Goal: Task Accomplishment & Management: Use online tool/utility

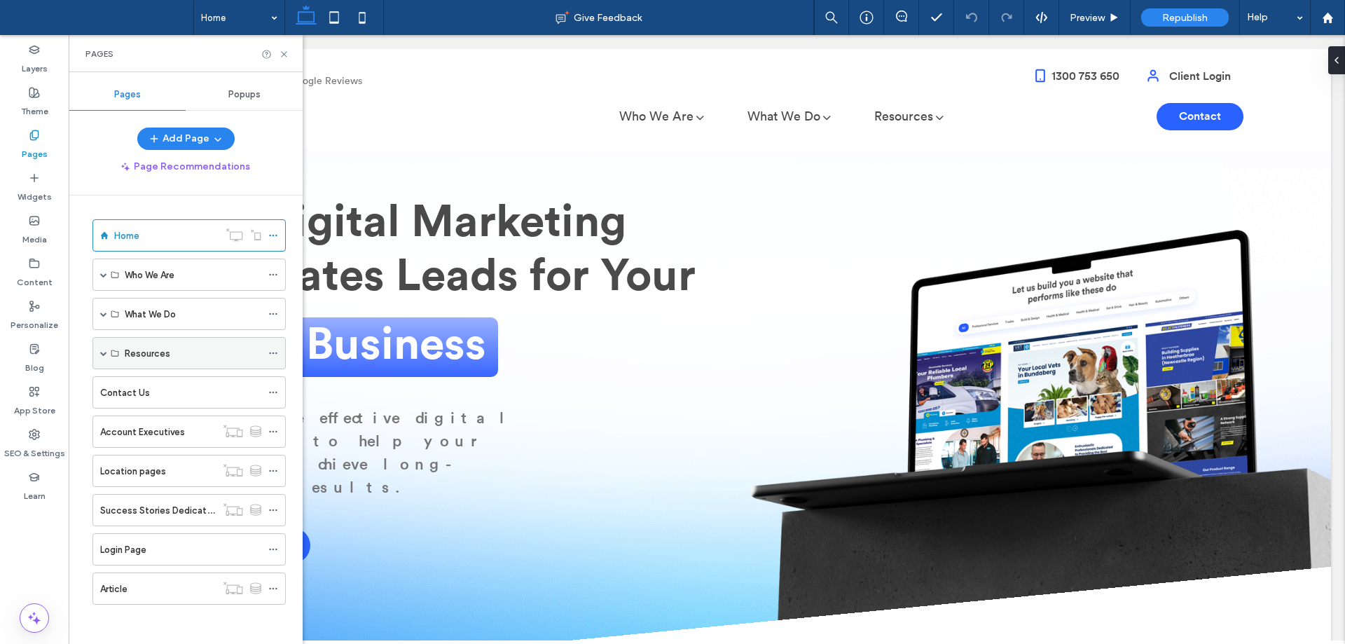
click at [102, 354] on span at bounding box center [103, 353] width 7 height 7
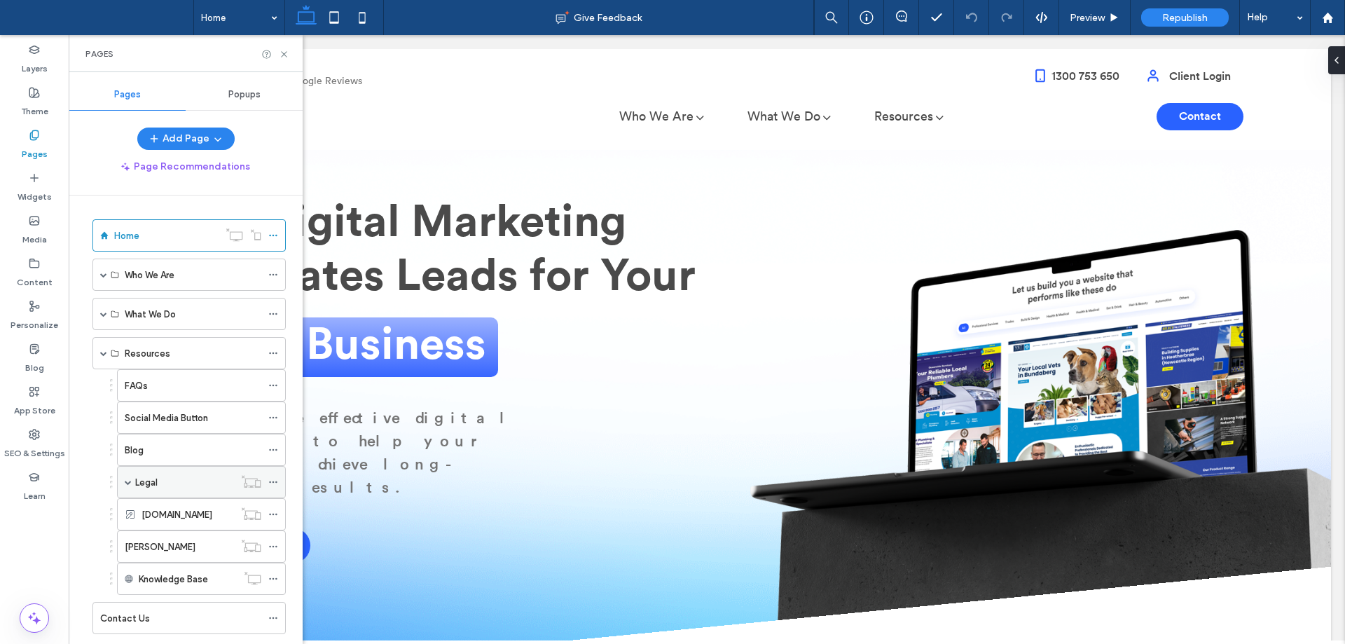
click at [128, 483] on span at bounding box center [128, 481] width 7 height 7
click at [195, 484] on div "Legal" at bounding box center [184, 482] width 99 height 15
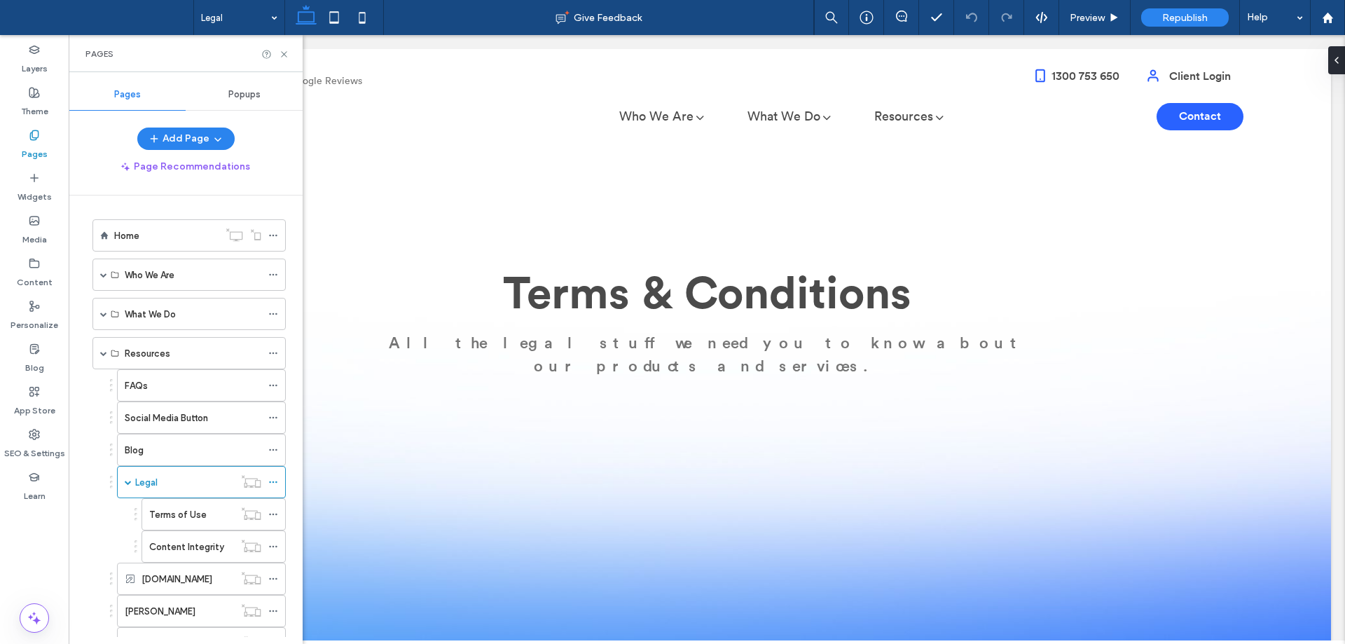
scroll to position [293, 0]
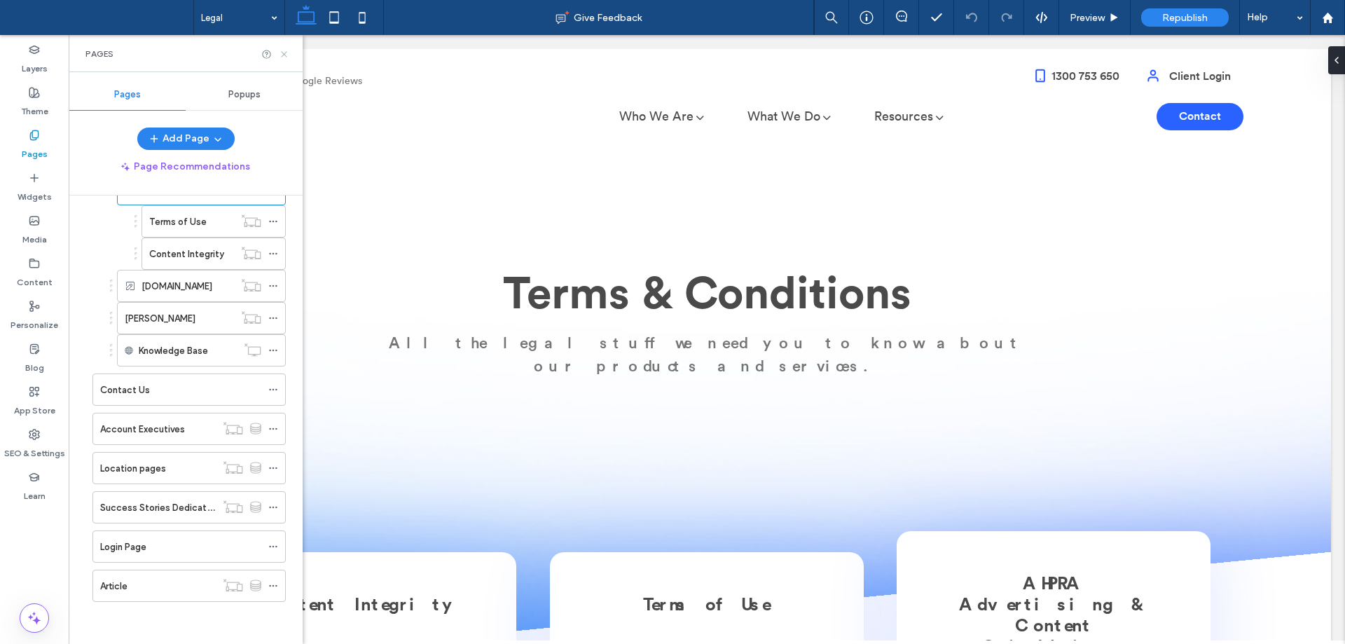
drag, startPoint x: 284, startPoint y: 55, endPoint x: 223, endPoint y: 64, distance: 61.6
click at [284, 55] on icon at bounding box center [284, 54] width 11 height 11
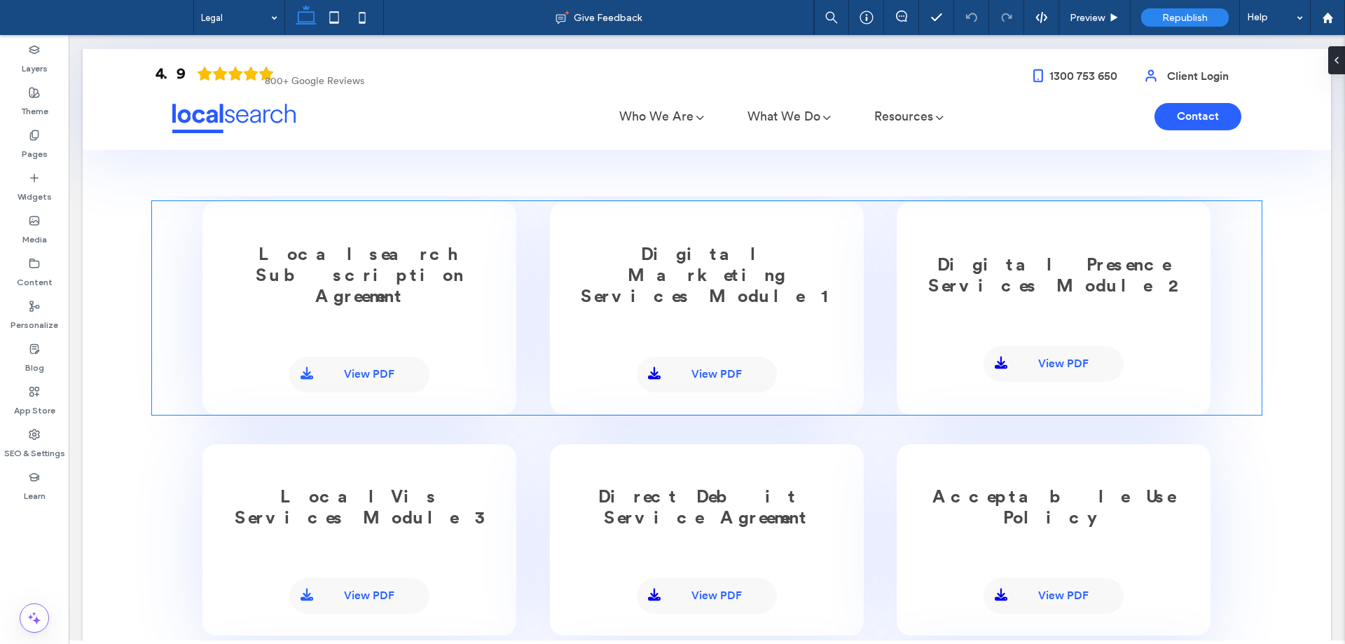
scroll to position [490, 0]
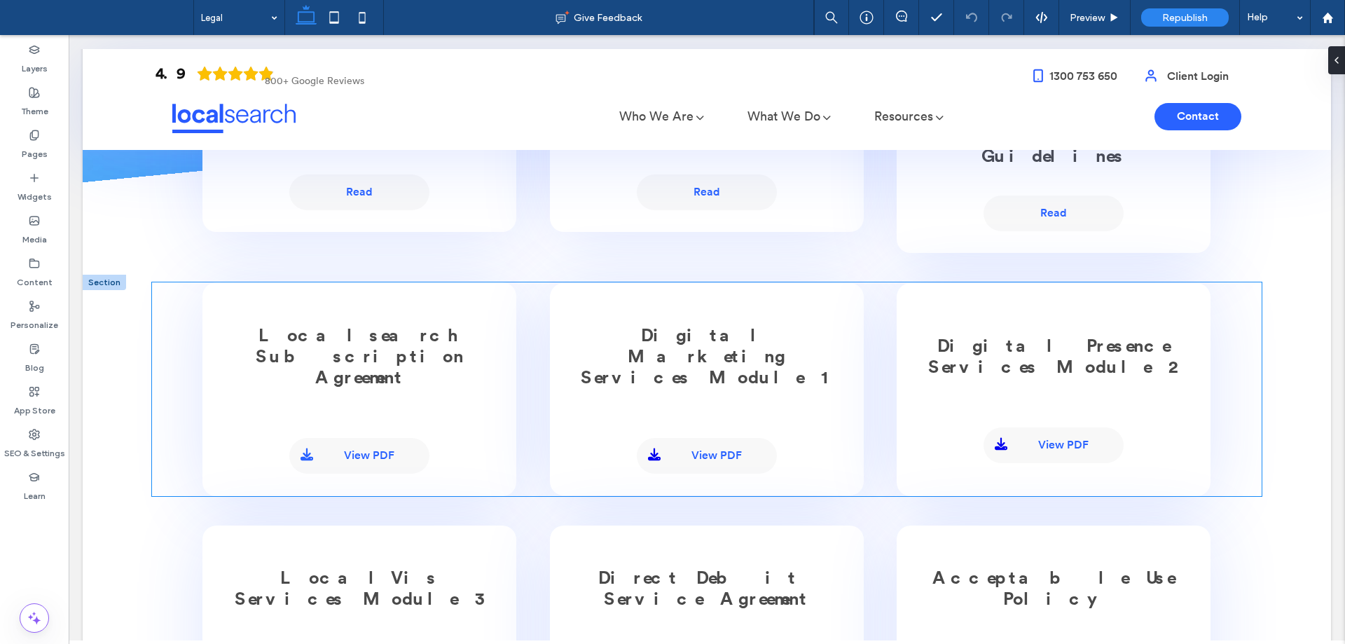
click at [375, 327] on span "Localsearch Subscription Agreement" at bounding box center [360, 357] width 208 height 60
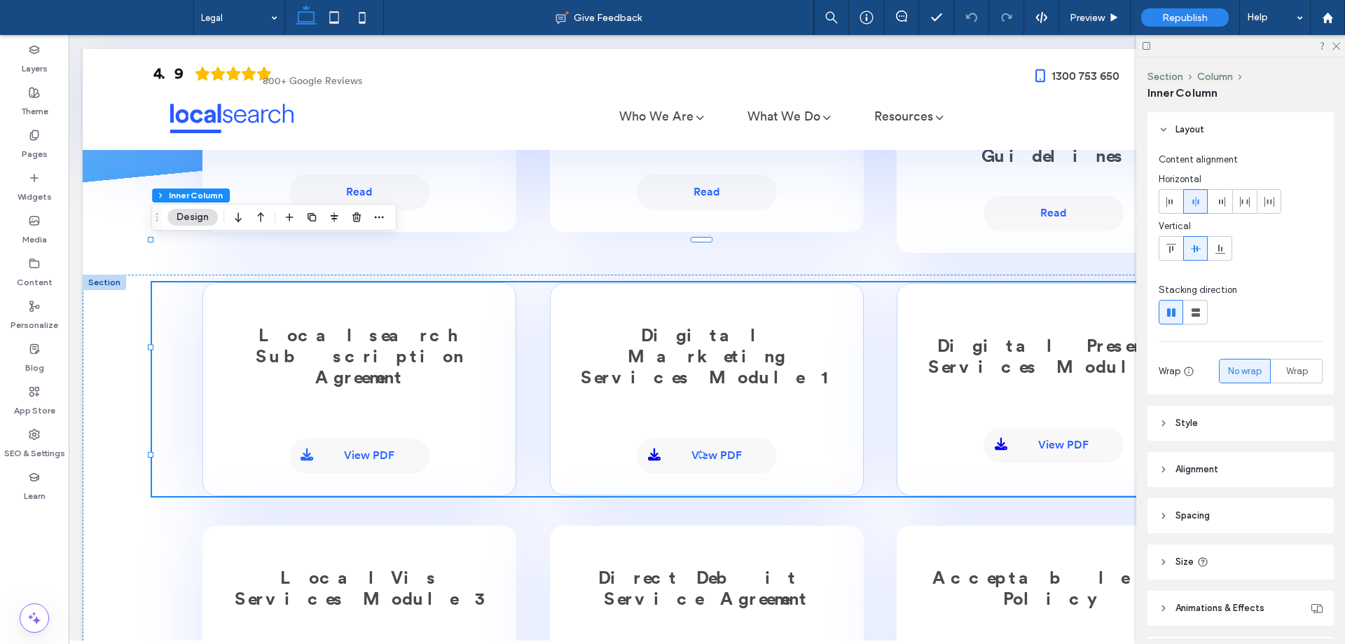
click at [362, 327] on span "Localsearch Subscription Agreement" at bounding box center [360, 357] width 208 height 60
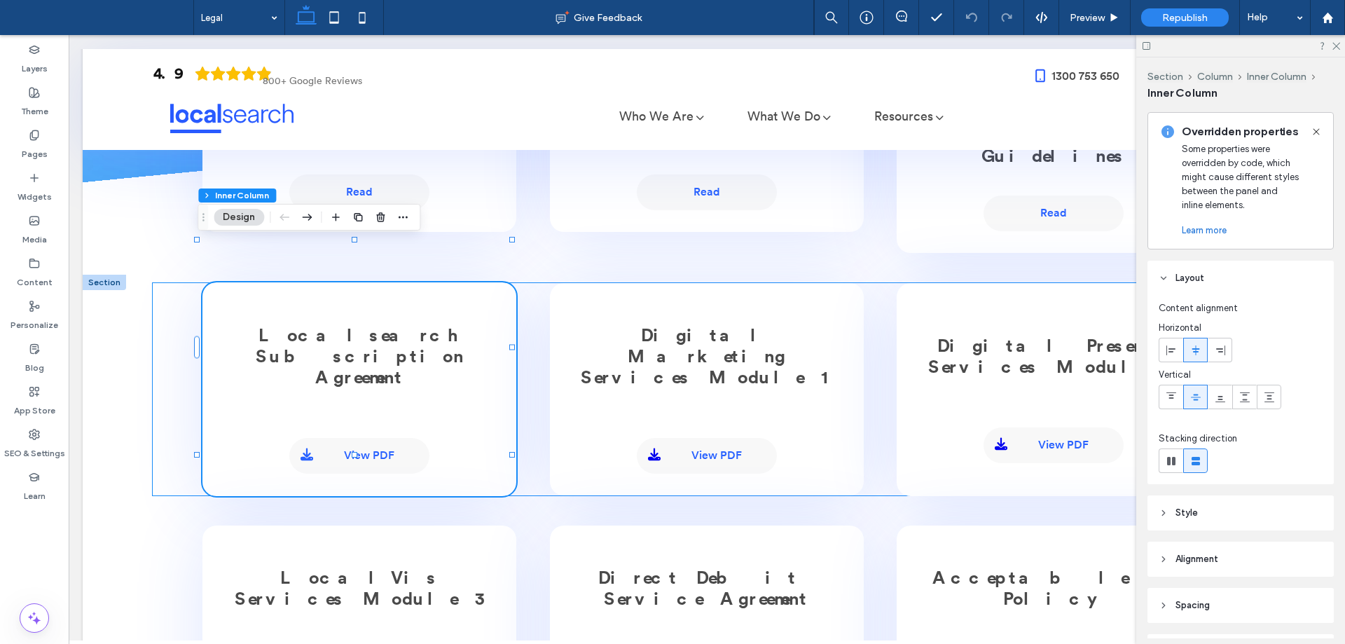
click at [362, 327] on span "Localsearch Subscription Agreement" at bounding box center [360, 357] width 208 height 60
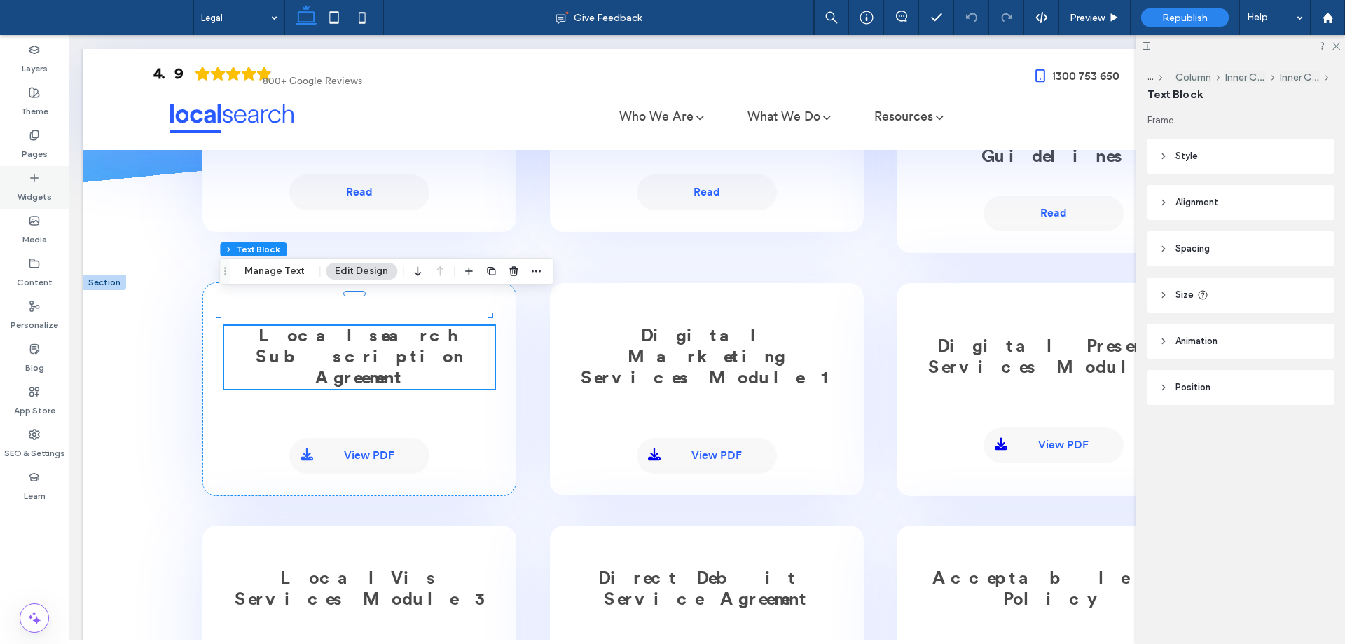
click at [32, 178] on use at bounding box center [34, 177] width 7 height 7
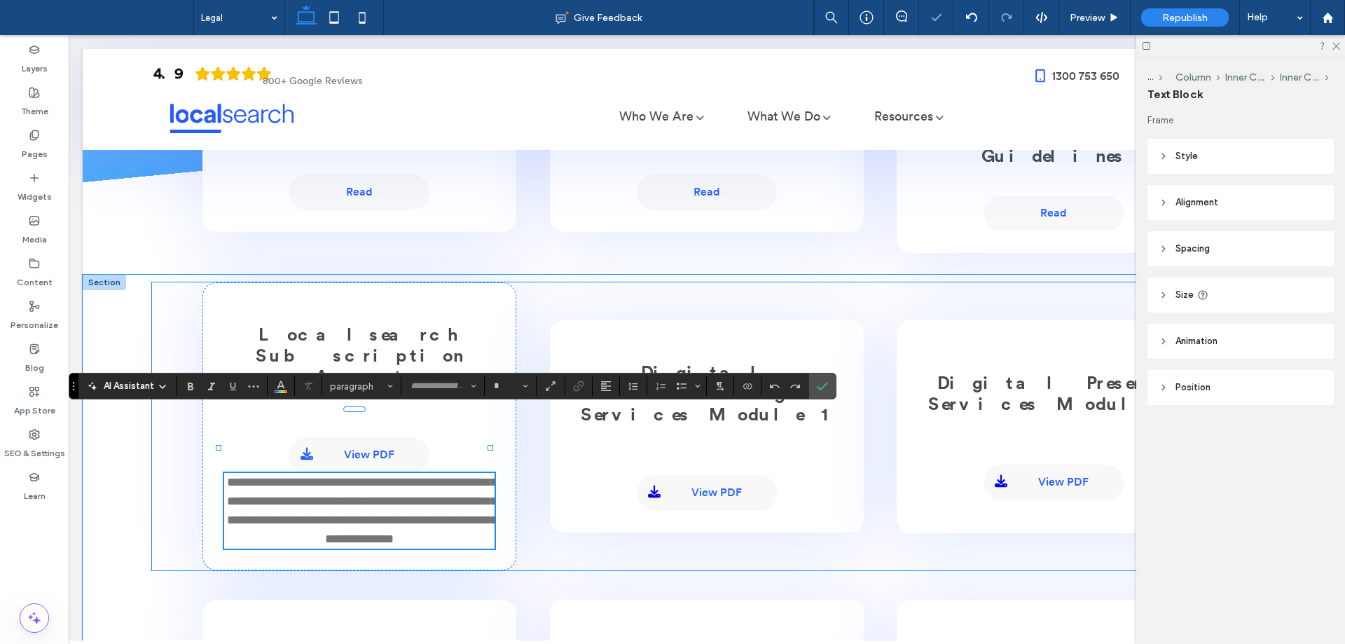
type input "**********"
type input "**"
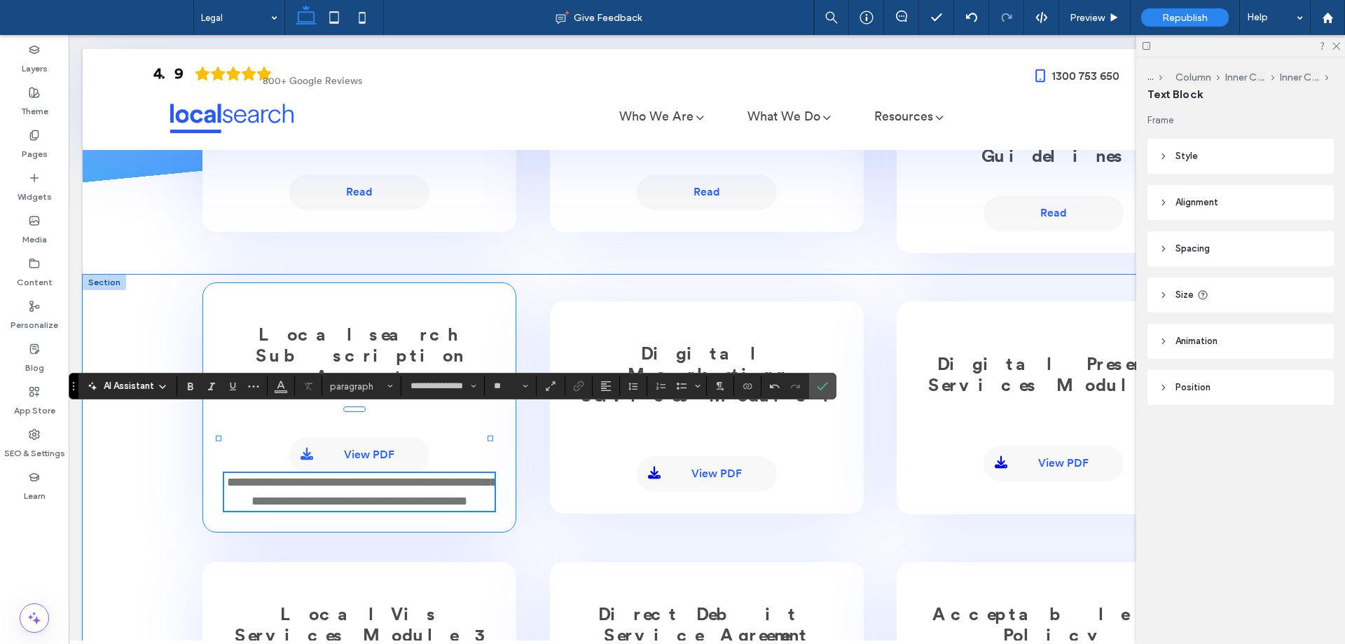
scroll to position [0, 0]
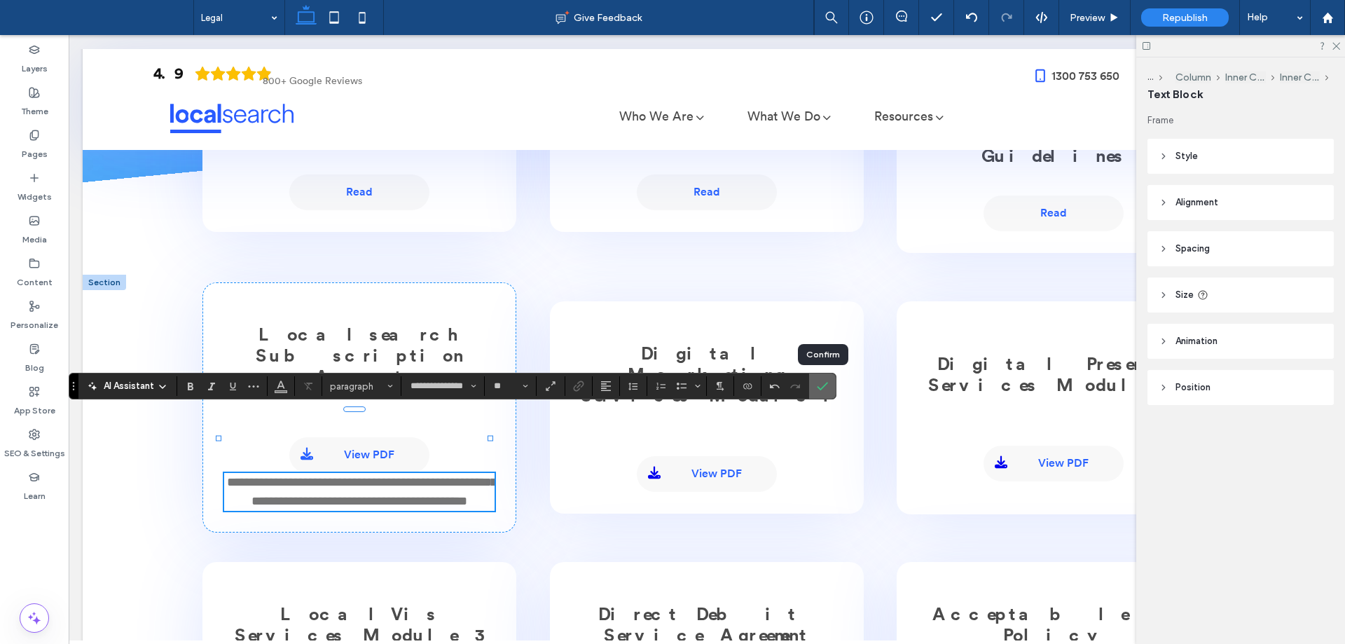
click at [821, 389] on use "Confirm" at bounding box center [822, 386] width 11 height 8
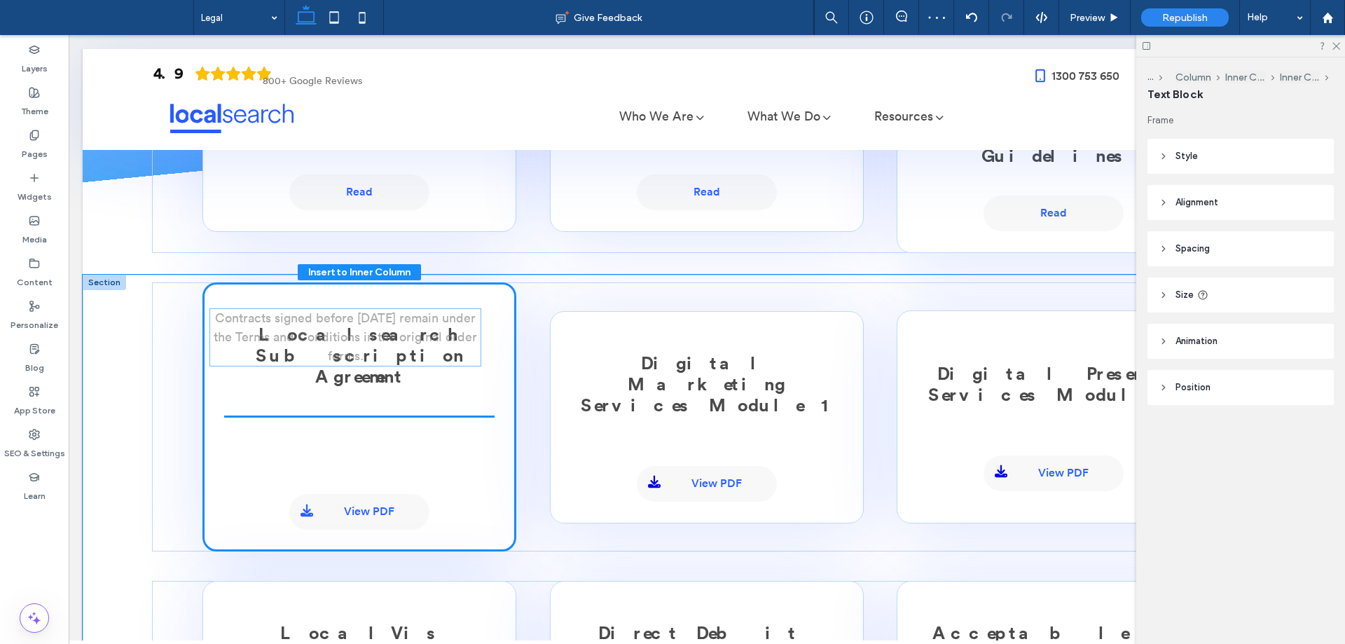
drag, startPoint x: 385, startPoint y: 449, endPoint x: 375, endPoint y: 348, distance: 101.3
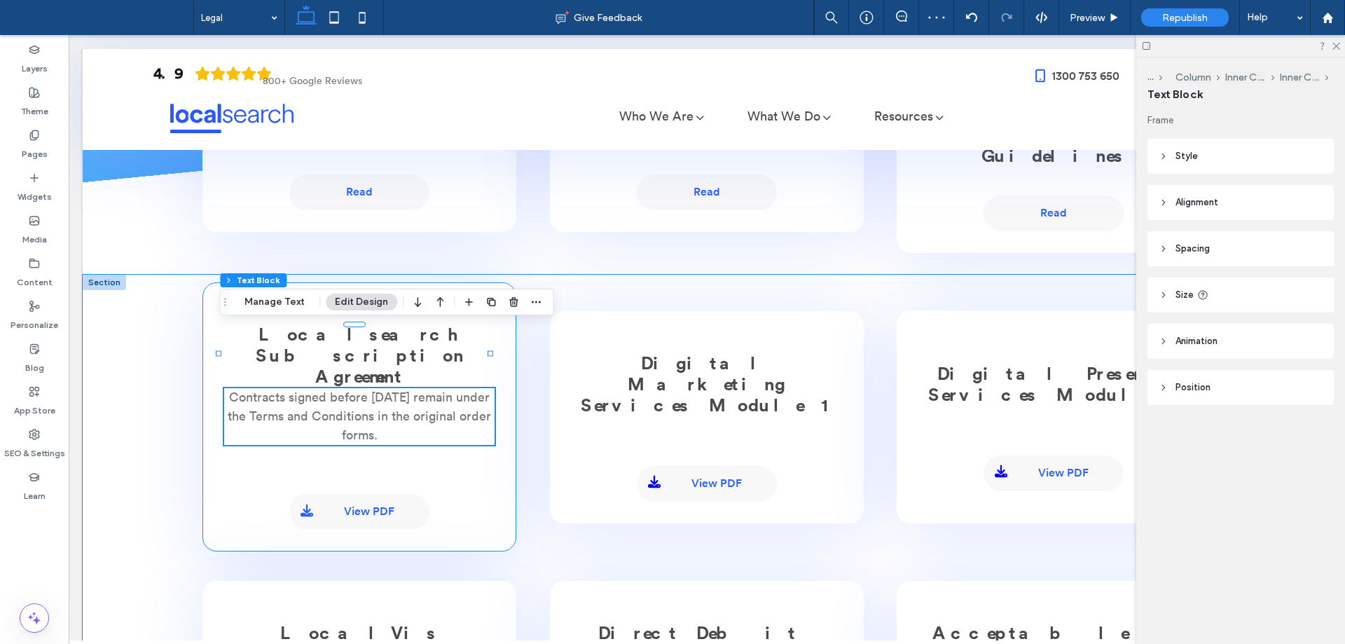
click at [449, 282] on div "Localsearch Subscription Agreement Contracts signed before [DATE] remain under …" at bounding box center [359, 416] width 314 height 269
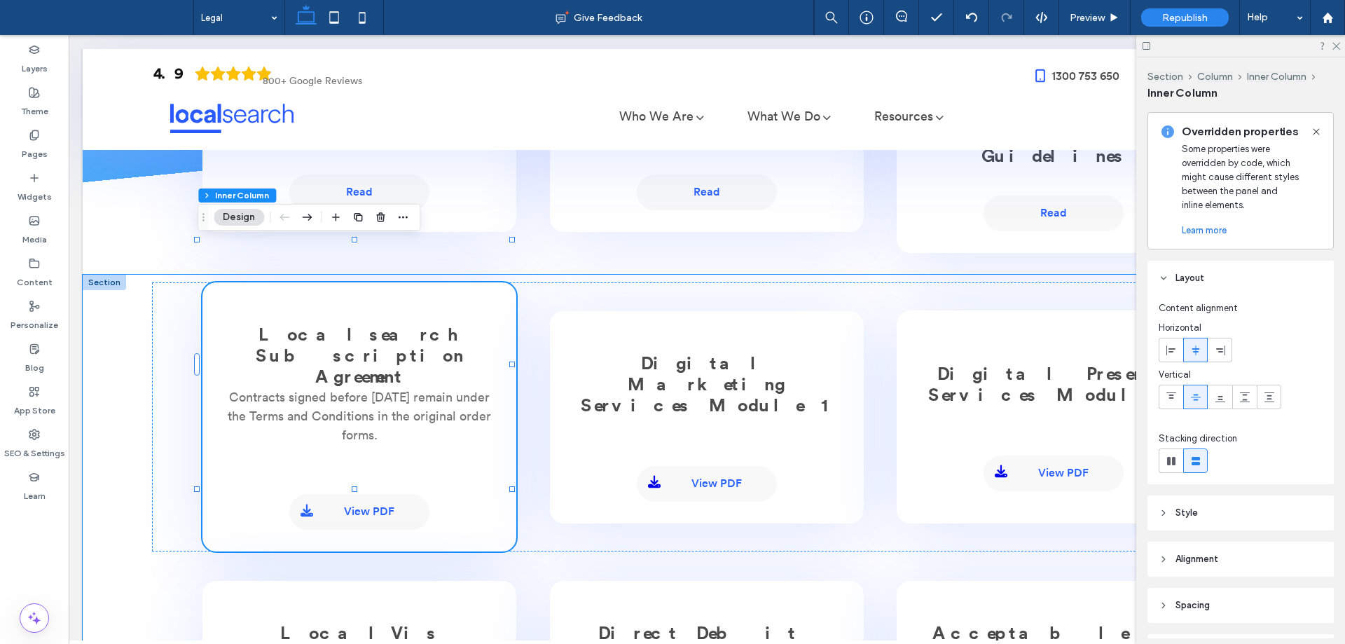
click at [402, 417] on div "Localsearch Subscription Agreement Contracts signed before [DATE] remain under …" at bounding box center [359, 416] width 314 height 269
click at [364, 391] on span "Contracts signed before [DATE] remain under the Terms and Conditions in the ori…" at bounding box center [359, 416] width 263 height 50
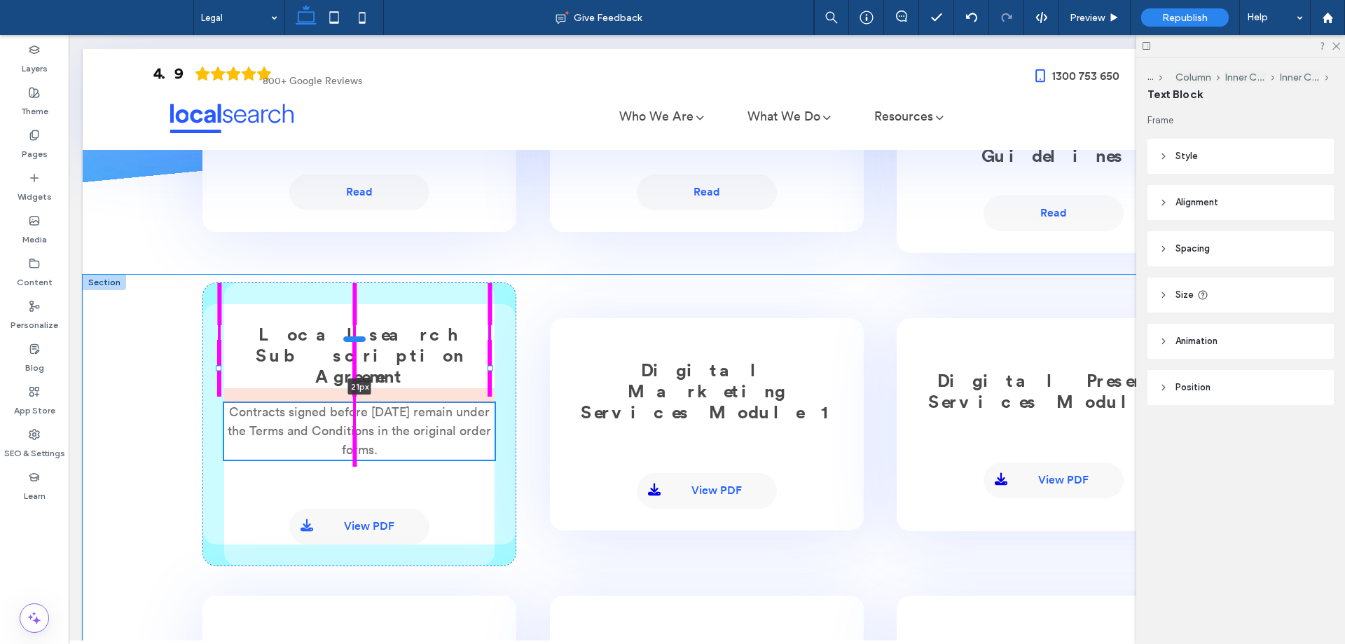
drag, startPoint x: 355, startPoint y: 331, endPoint x: 355, endPoint y: 340, distance: 9.8
click at [355, 340] on div at bounding box center [354, 339] width 22 height 6
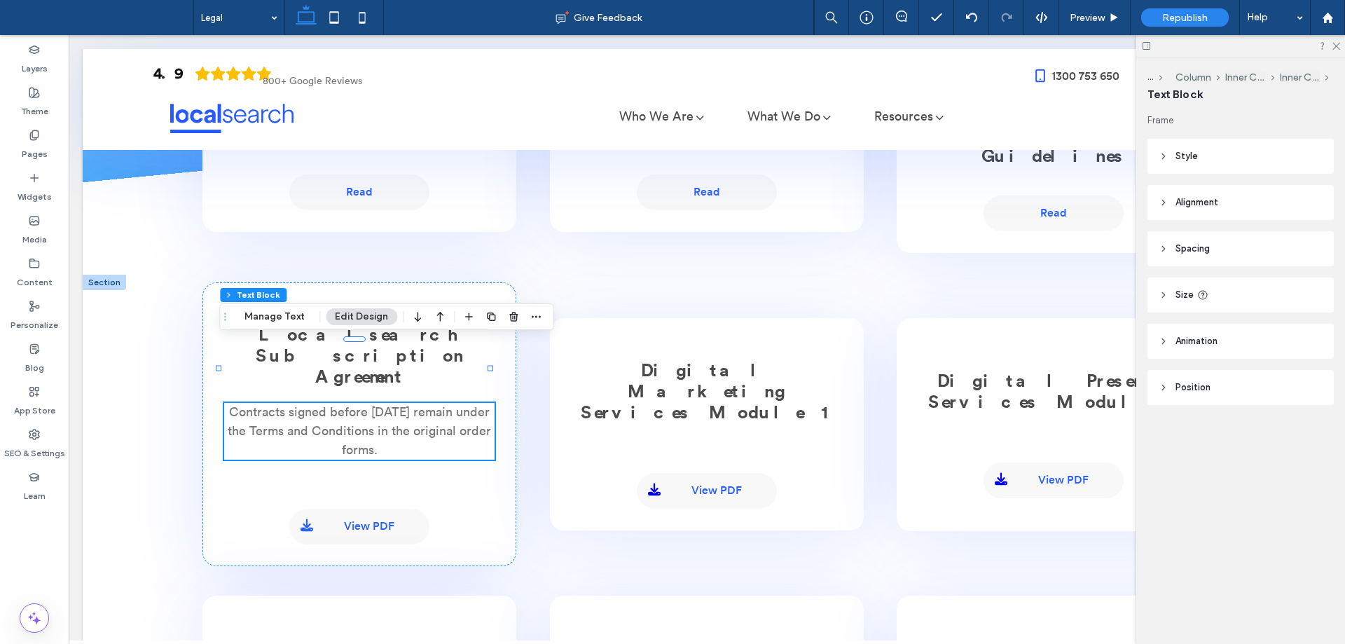
click at [372, 316] on button "Edit Design" at bounding box center [361, 316] width 71 height 17
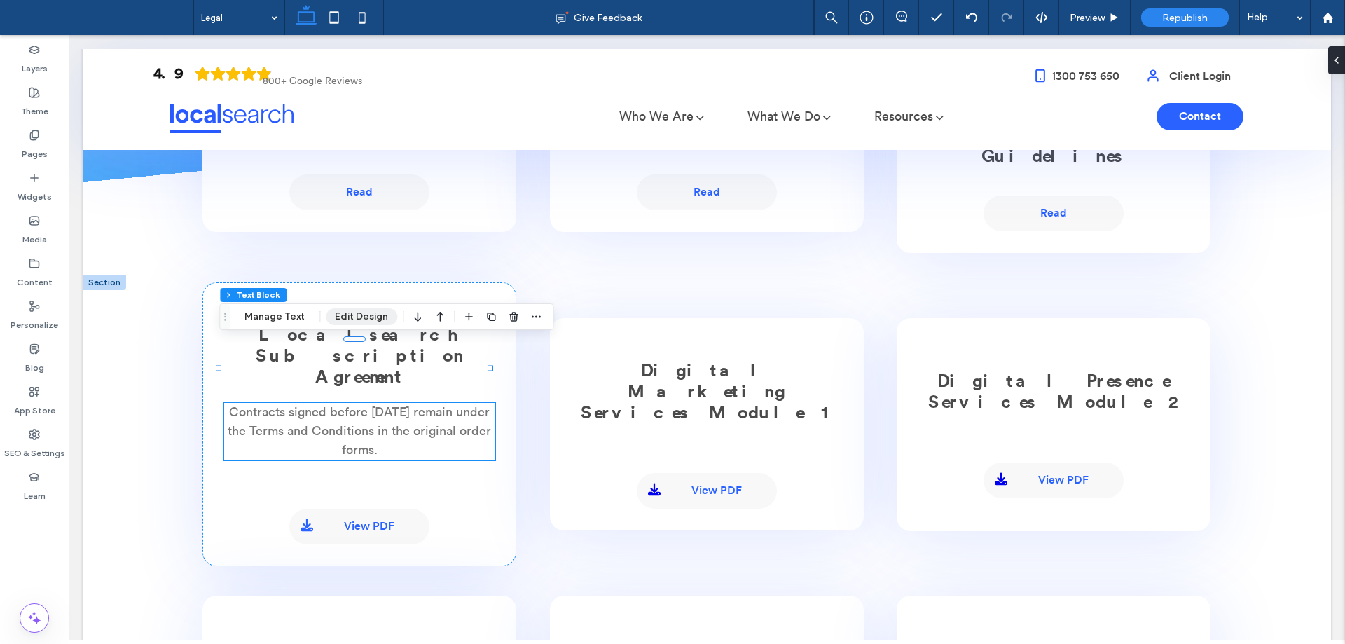
drag, startPoint x: 350, startPoint y: 324, endPoint x: 841, endPoint y: 212, distance: 503.8
click at [350, 324] on button "Edit Design" at bounding box center [361, 316] width 71 height 17
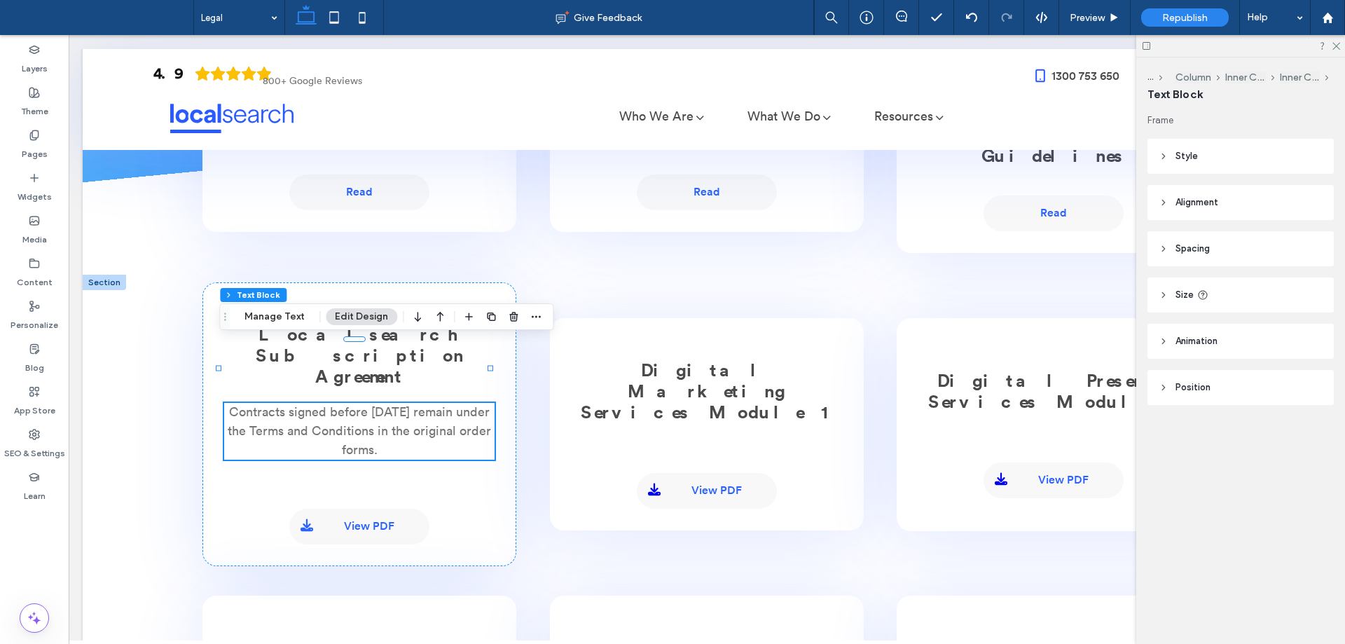
click at [1166, 155] on icon at bounding box center [1164, 156] width 10 height 10
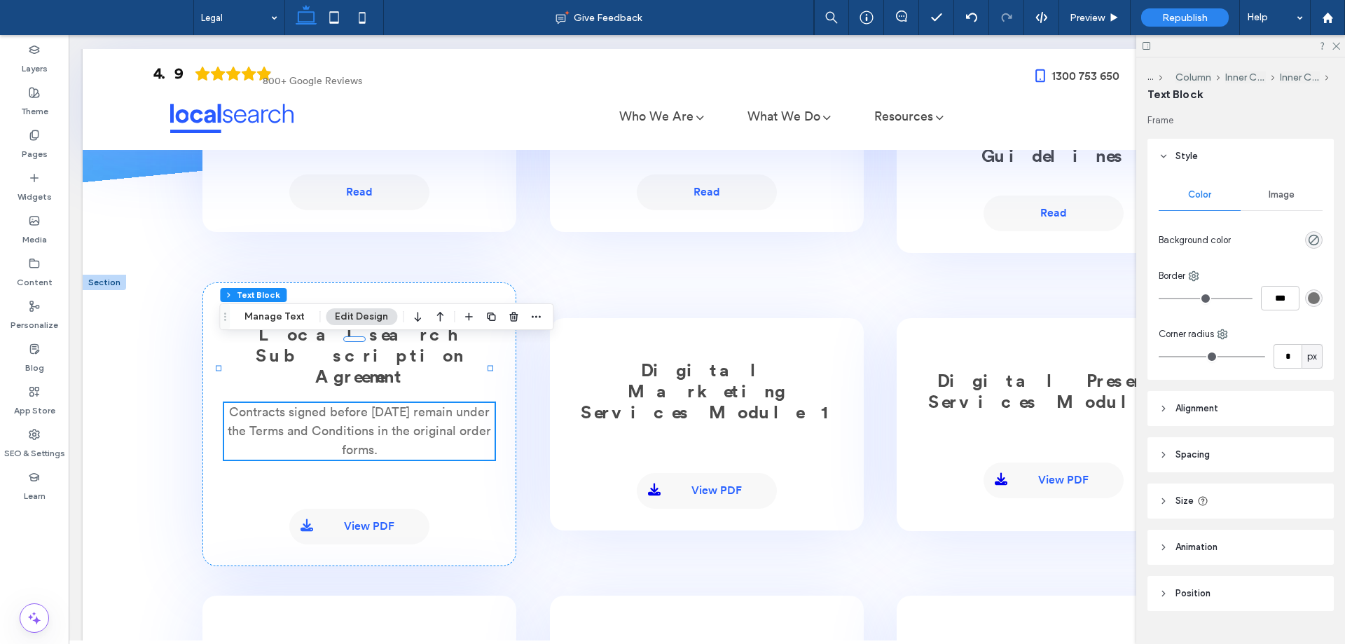
click at [1187, 453] on span "Spacing" at bounding box center [1192, 455] width 34 height 14
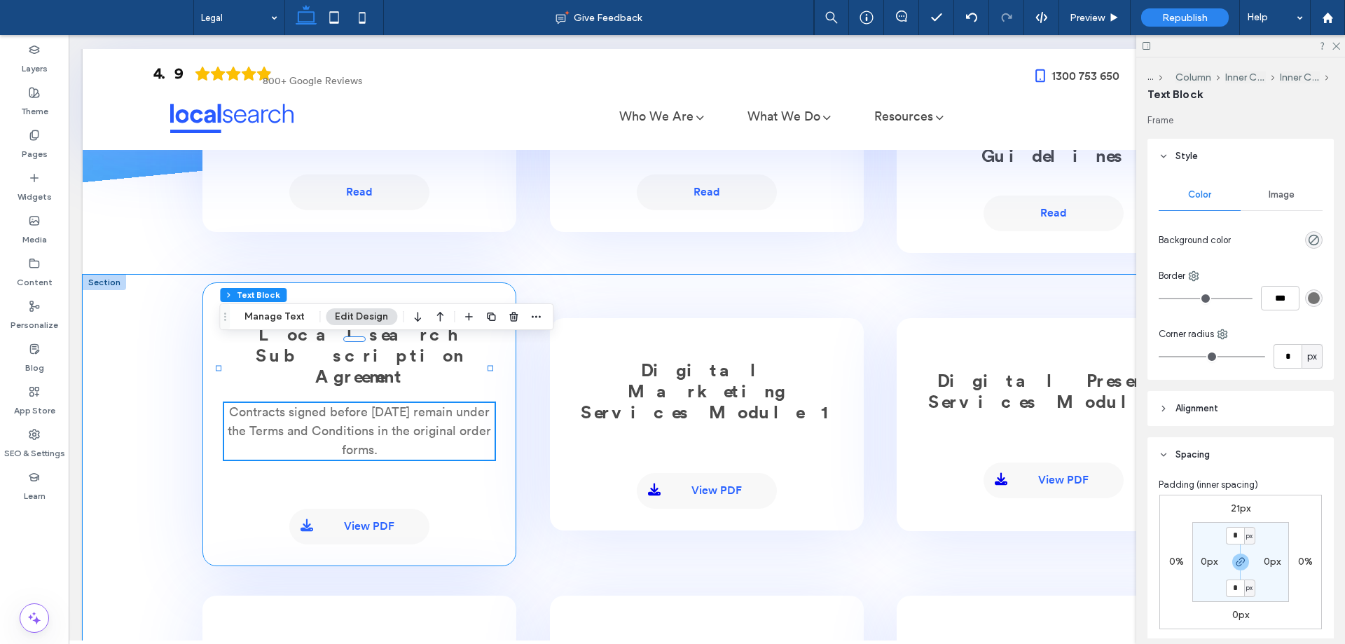
click at [442, 423] on div "Localsearch Subscription Agreement Contracts signed before [DATE] remain under …" at bounding box center [359, 424] width 314 height 284
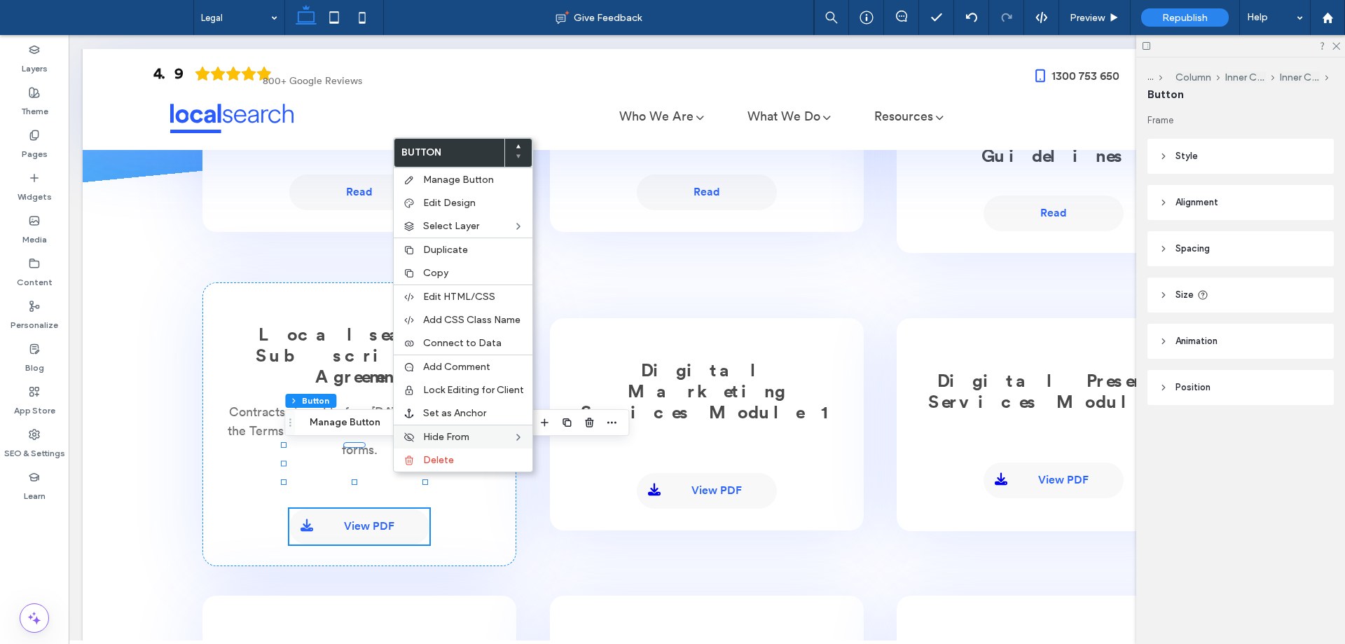
type input "**"
click at [455, 205] on span "Edit Design" at bounding box center [449, 203] width 53 height 12
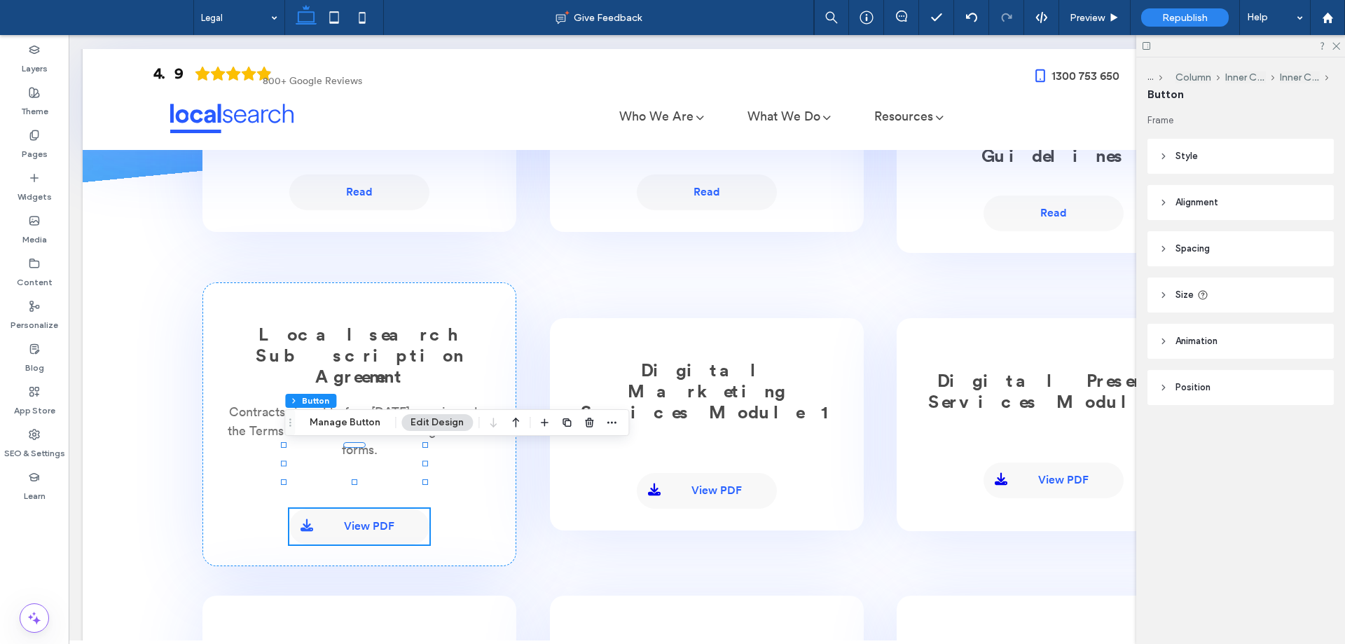
click at [1173, 249] on header "Spacing" at bounding box center [1240, 248] width 186 height 35
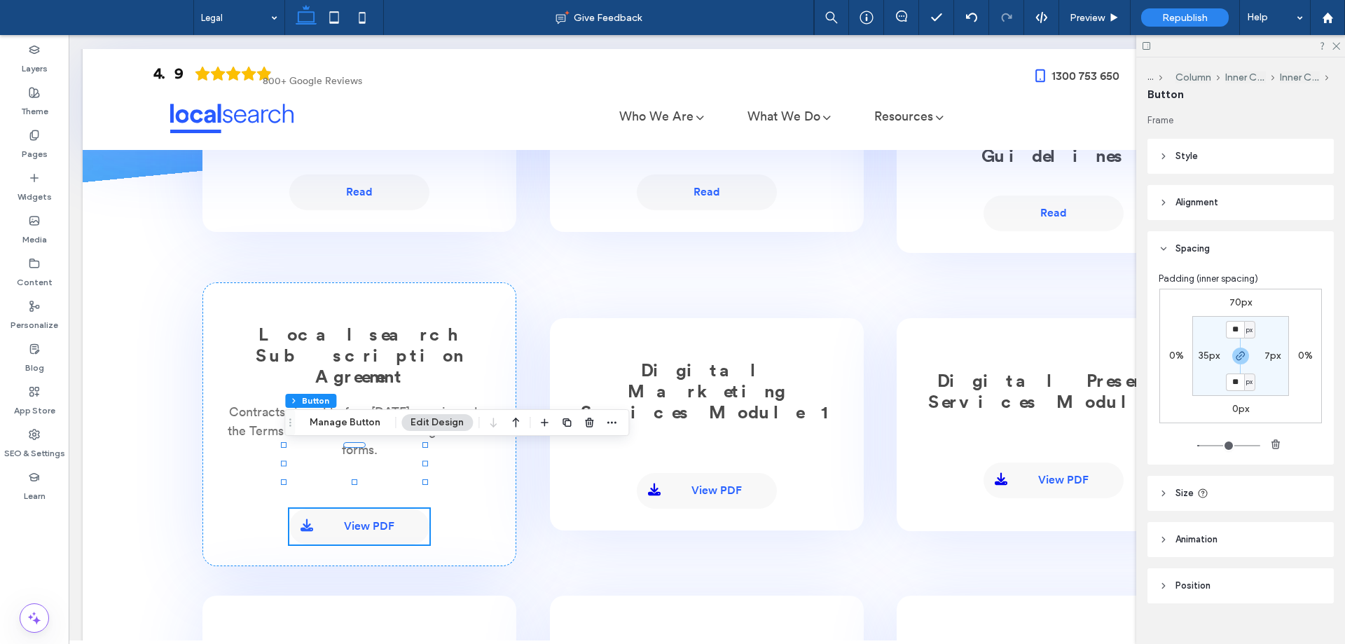
click at [1235, 304] on label "70px" at bounding box center [1240, 302] width 22 height 12
type input "**"
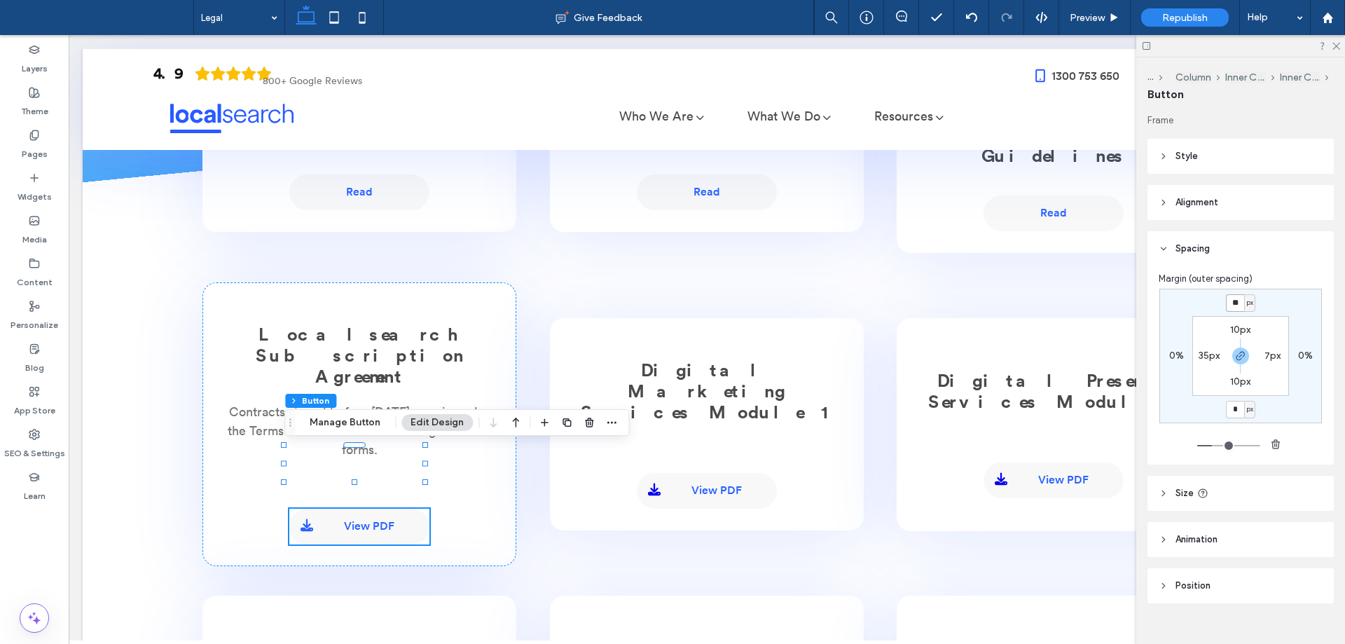
click at [1232, 305] on input "**" at bounding box center [1235, 303] width 18 height 18
type input "**"
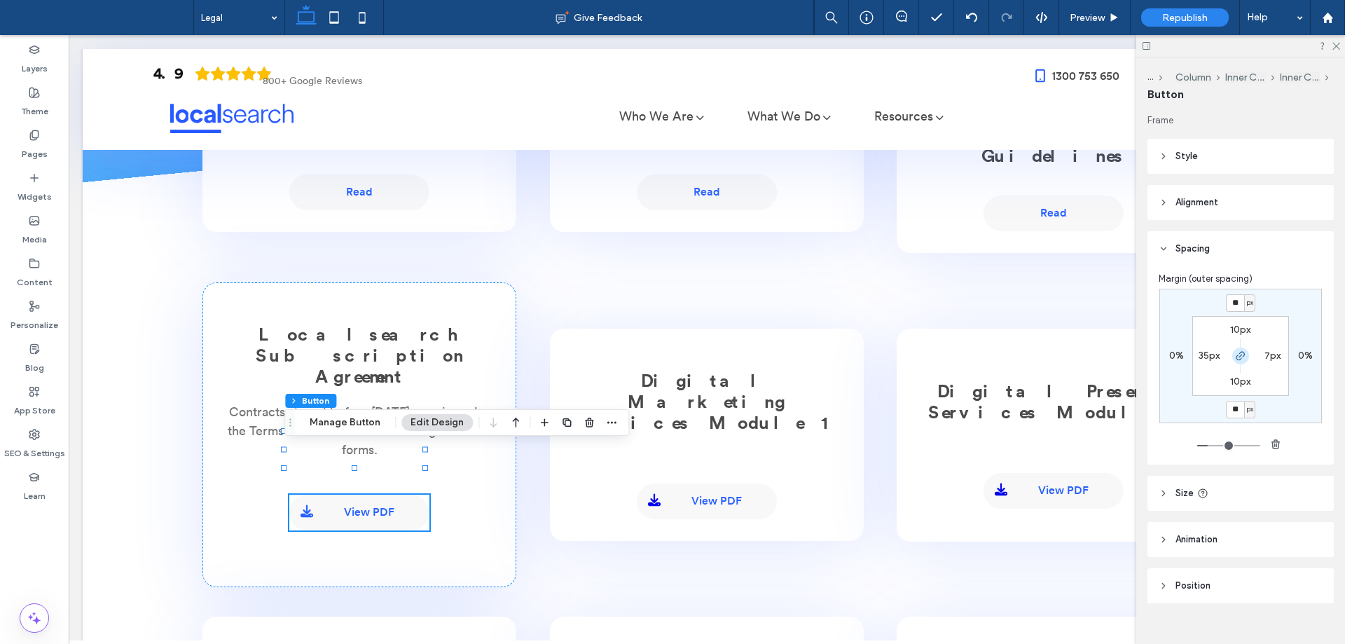
click at [1238, 355] on use "button" at bounding box center [1240, 356] width 8 height 8
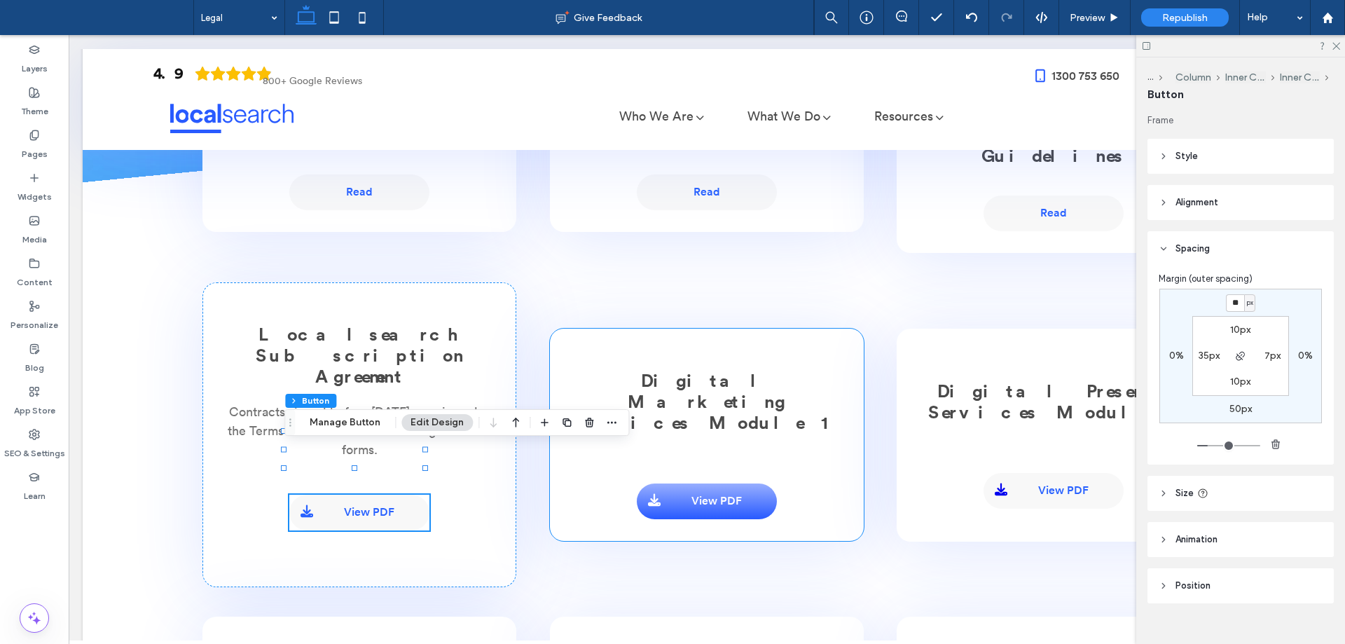
click at [730, 483] on link "View PDF" at bounding box center [707, 501] width 140 height 36
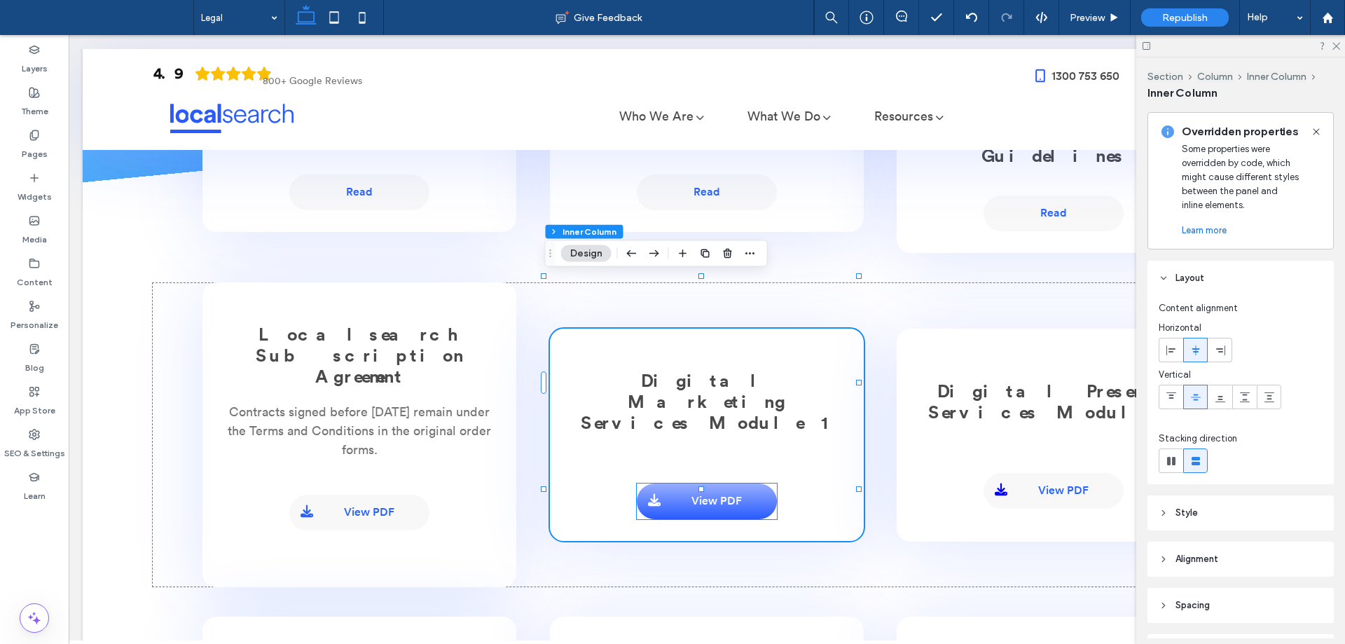
click at [738, 483] on link "View PDF" at bounding box center [707, 501] width 140 height 36
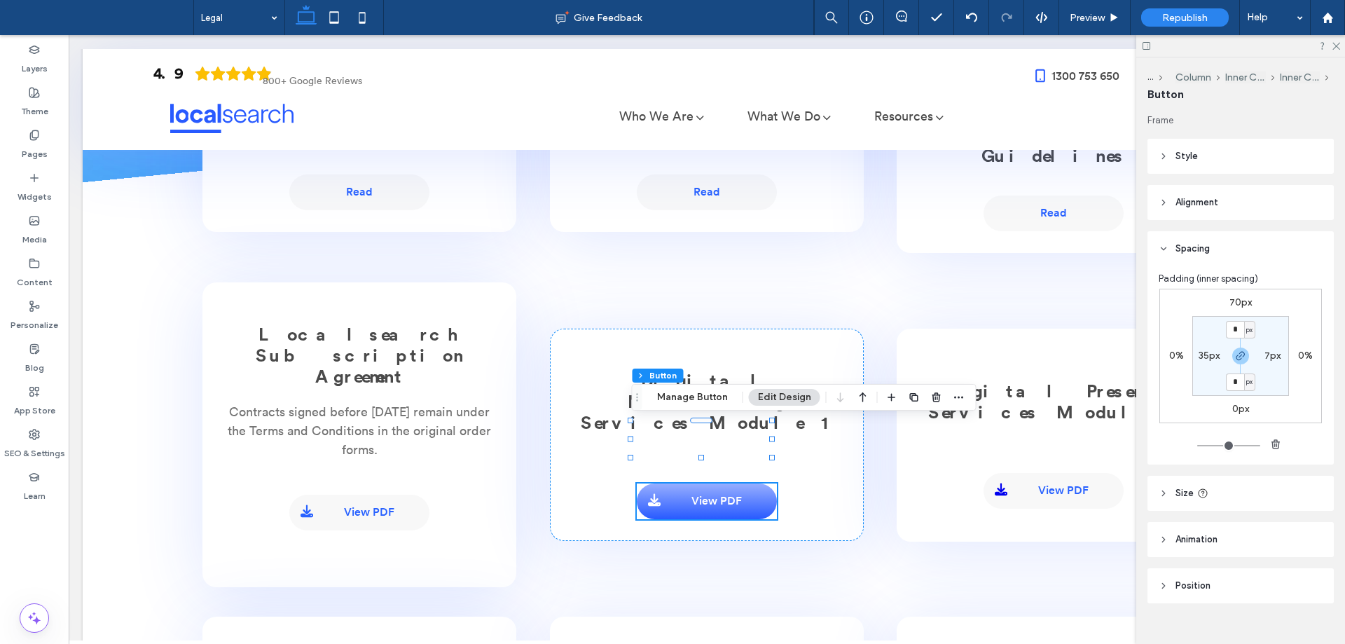
type input "**"
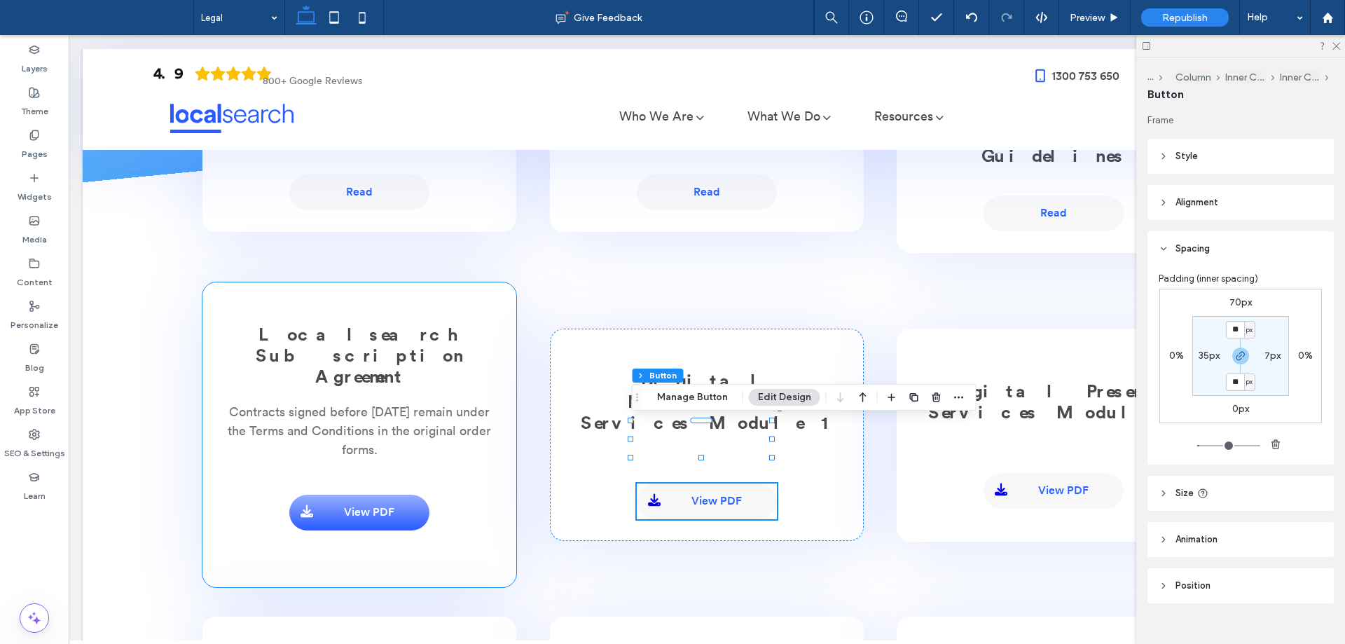
click at [332, 495] on link "View PDF" at bounding box center [359, 513] width 140 height 36
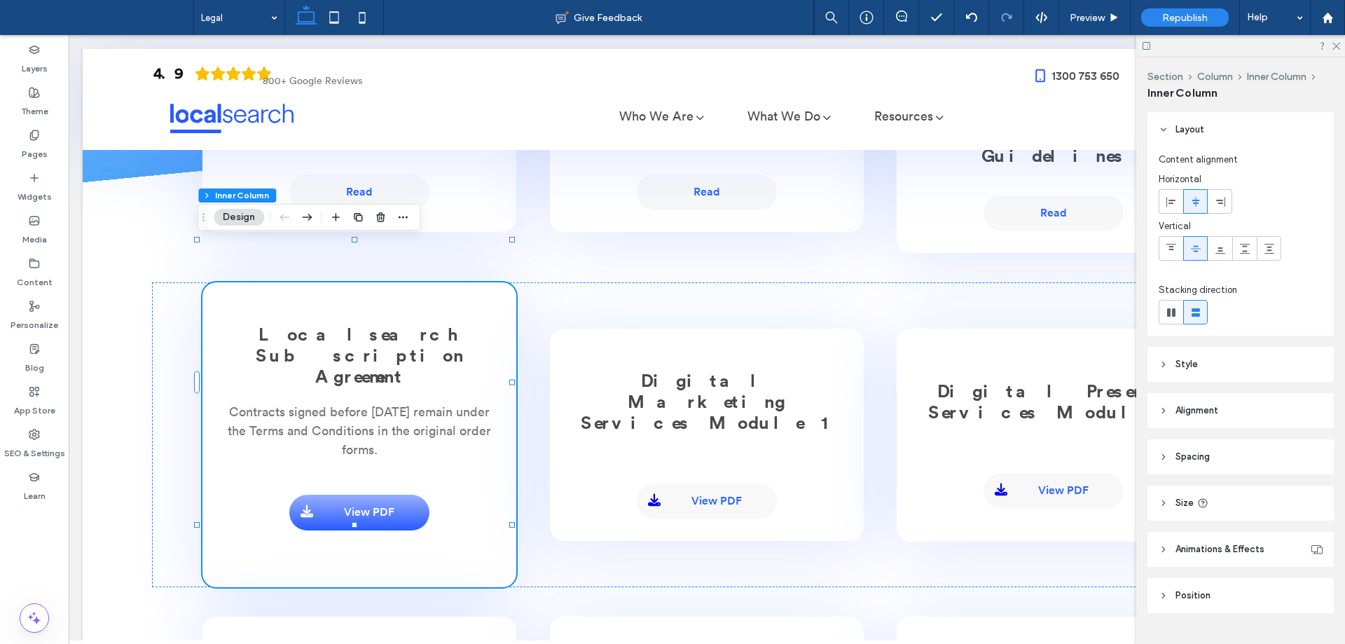
type input "**"
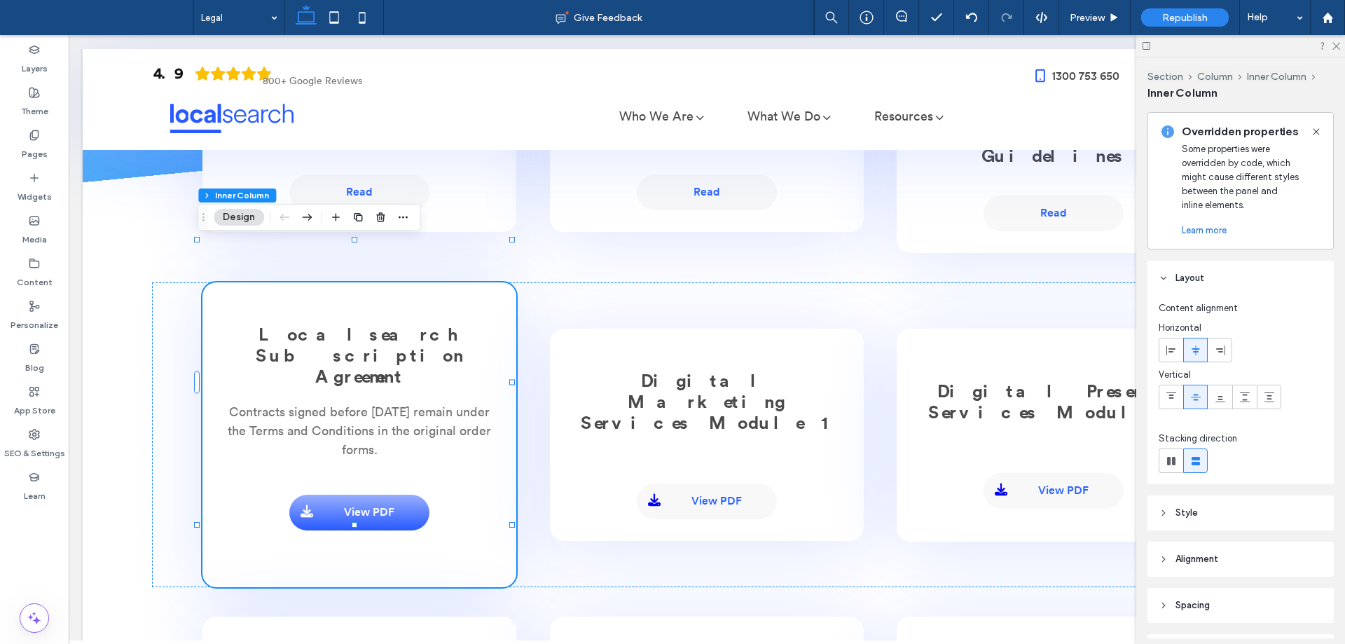
click at [332, 495] on link "View PDF" at bounding box center [359, 513] width 140 height 36
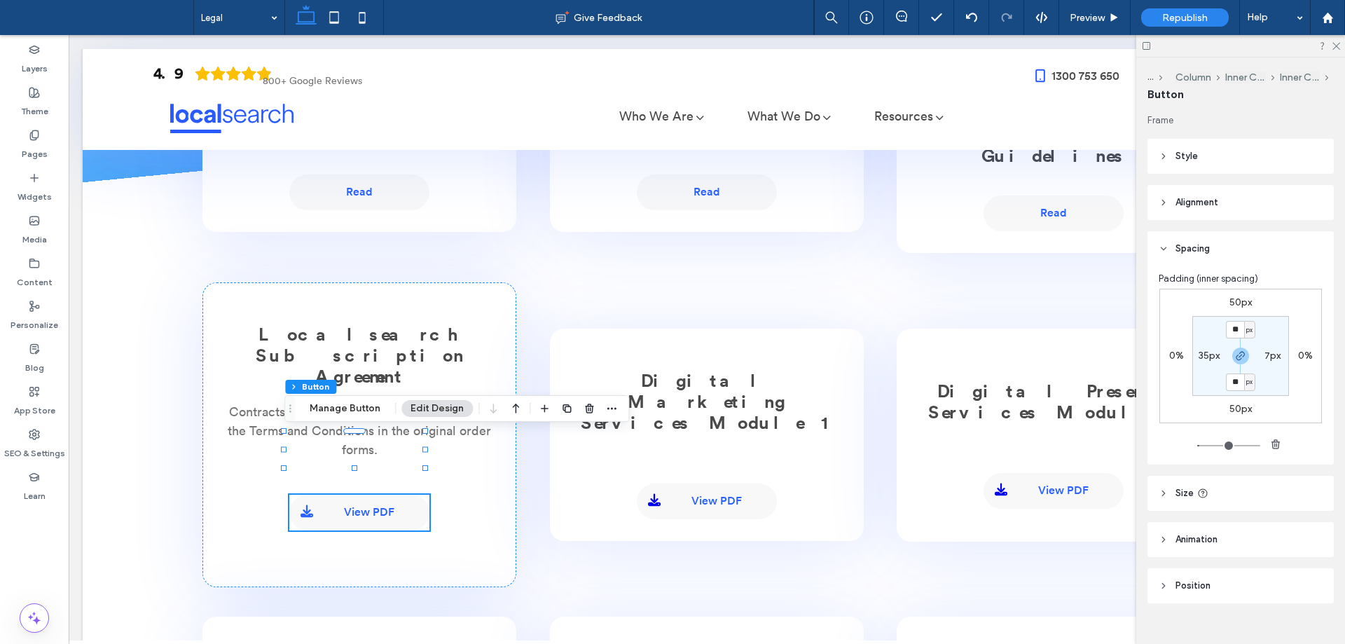
click at [1242, 407] on label "50px" at bounding box center [1240, 409] width 22 height 12
type input "**"
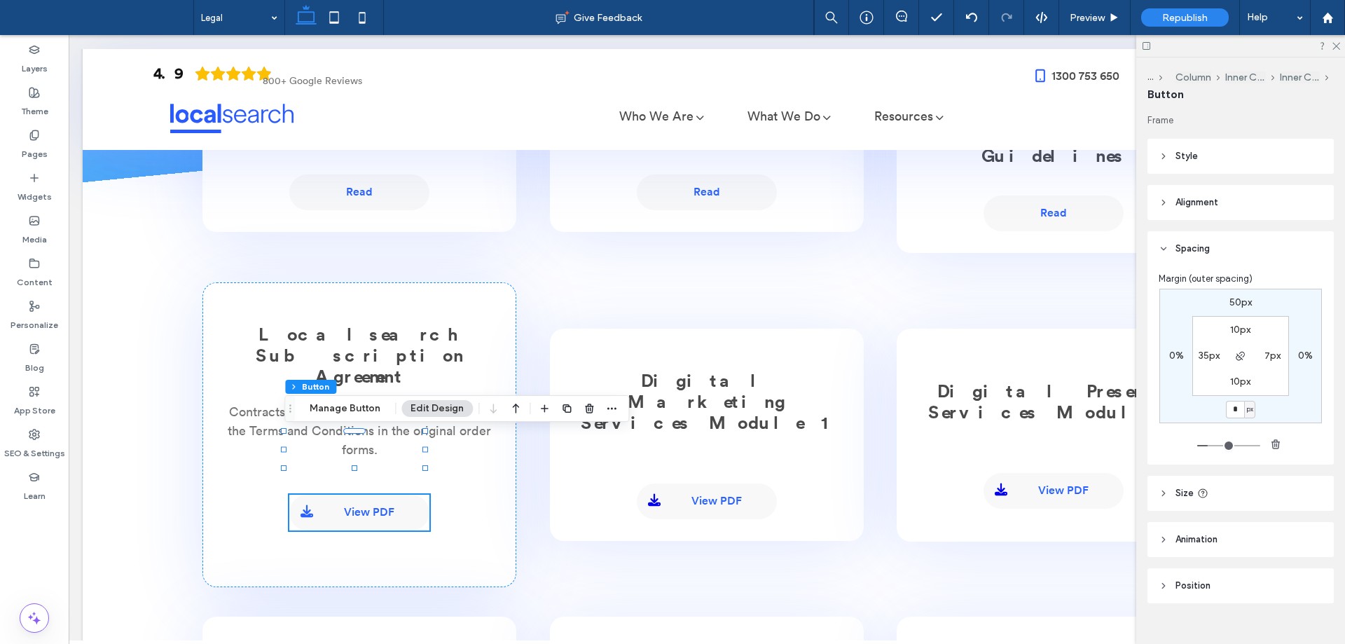
type input "*"
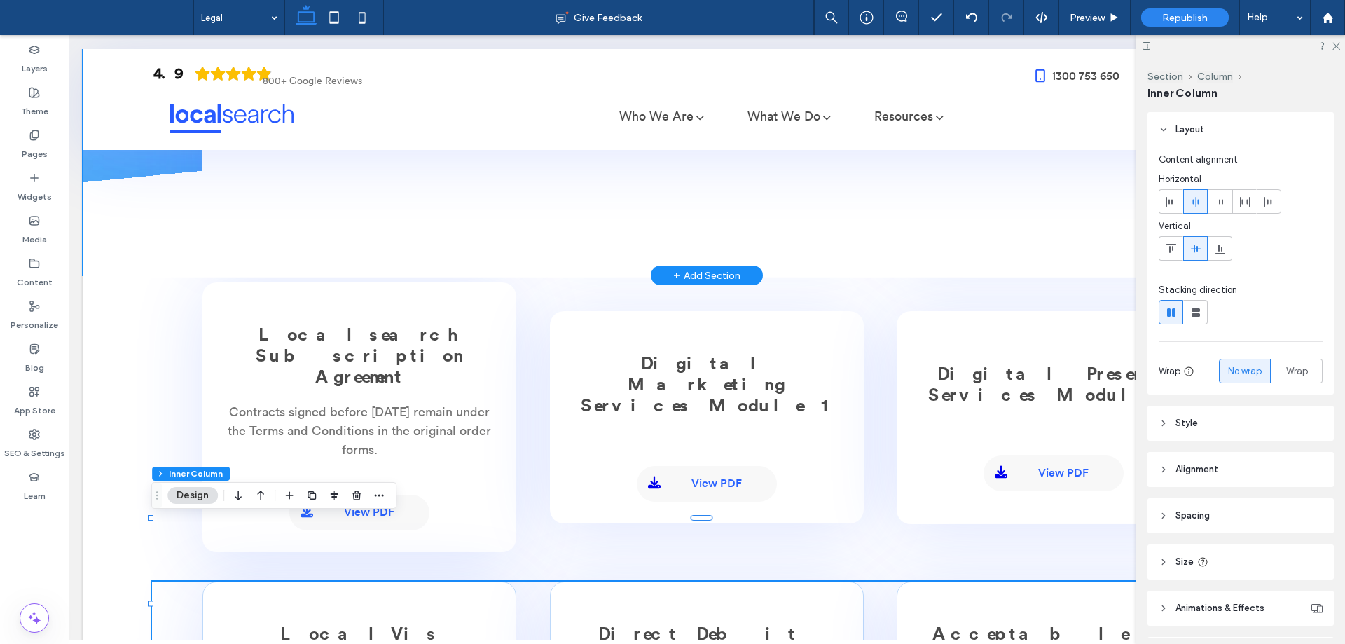
click at [127, 183] on icon at bounding box center [707, 158] width 1688 height 237
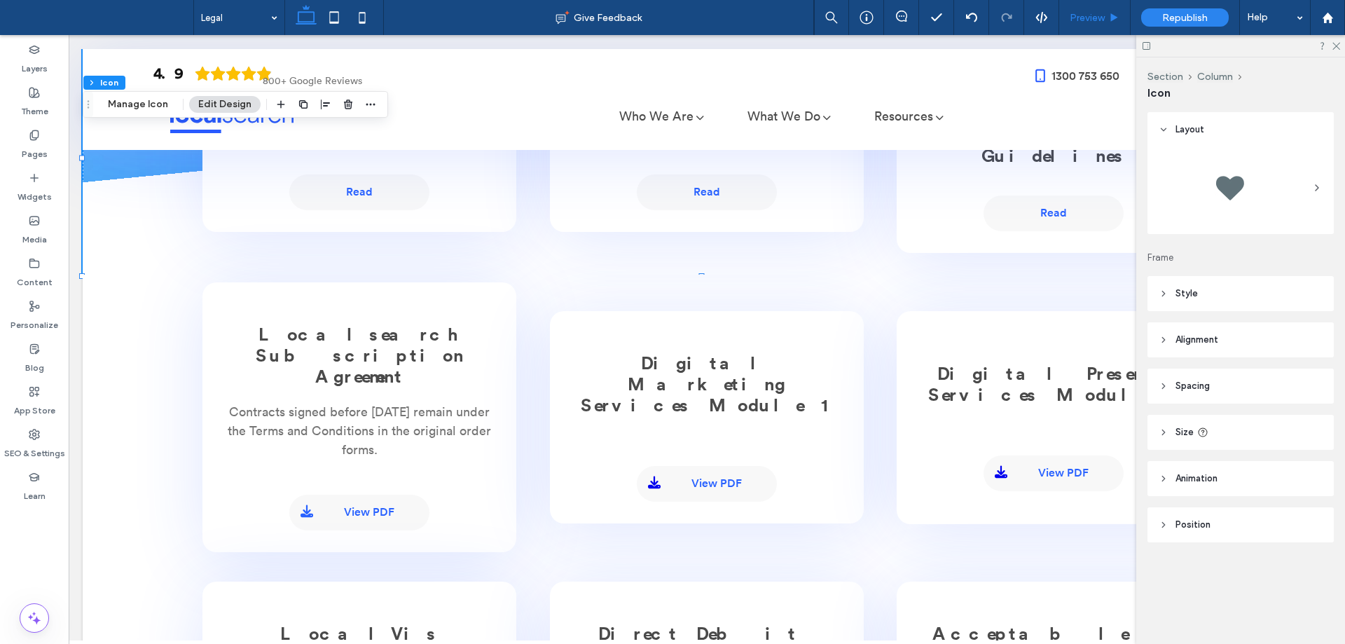
click at [1085, 17] on span "Preview" at bounding box center [1087, 18] width 35 height 12
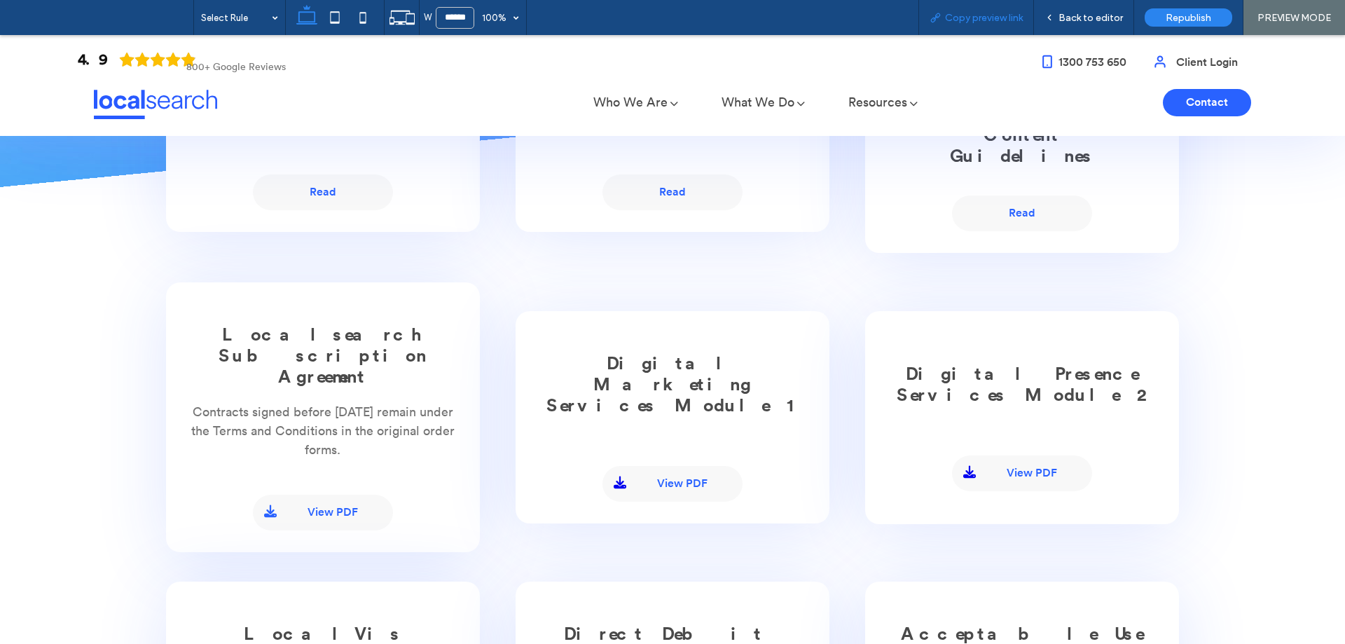
click at [970, 20] on span "Copy preview link" at bounding box center [984, 18] width 78 height 12
click at [1058, 16] on div "Back to editor" at bounding box center [1083, 18] width 99 height 12
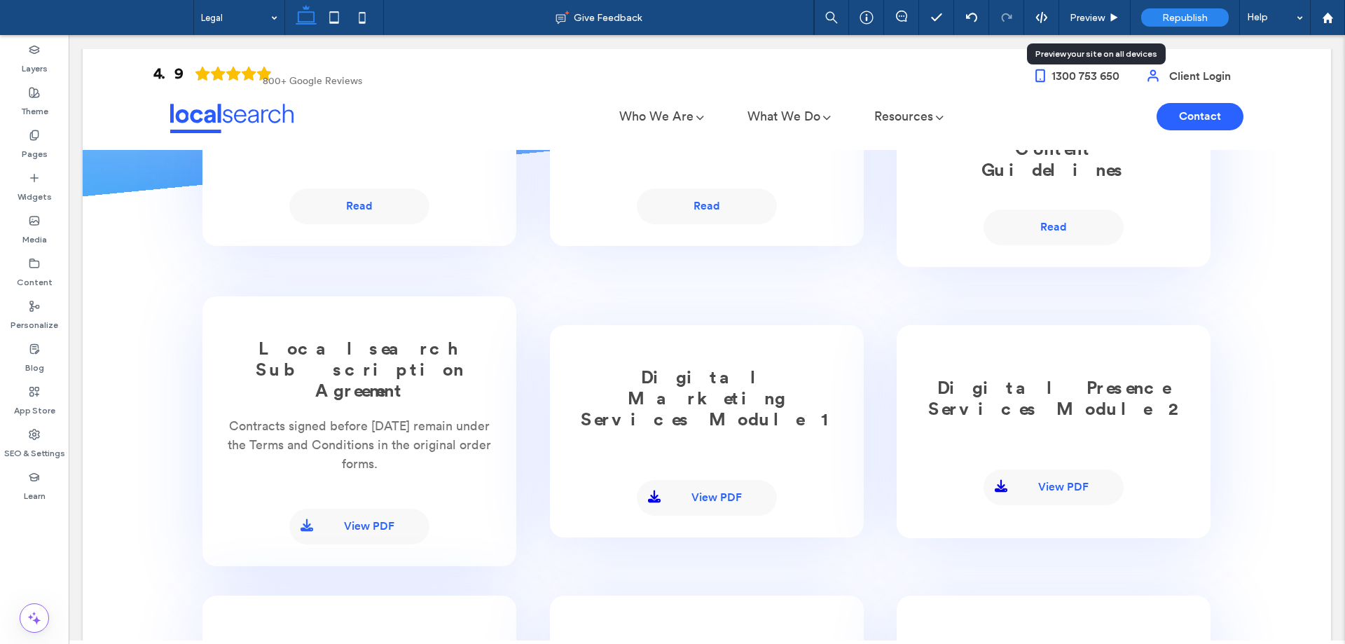
scroll to position [490, 0]
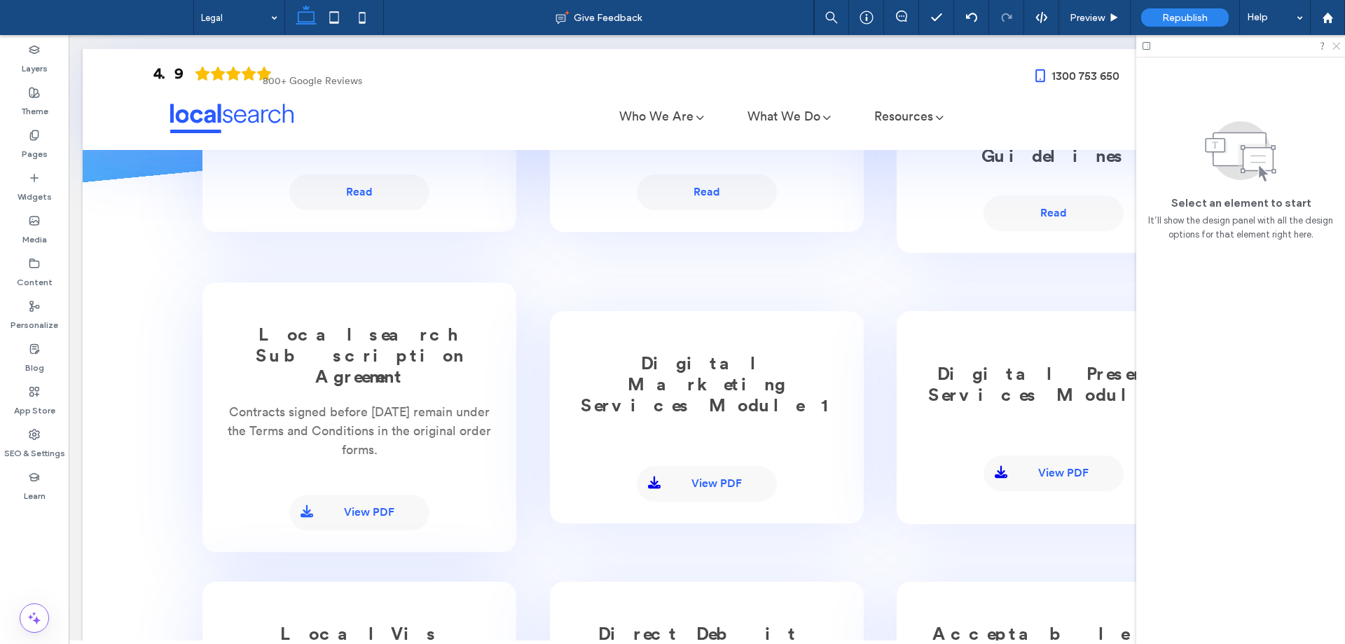
click at [1337, 49] on icon at bounding box center [1335, 45] width 9 height 9
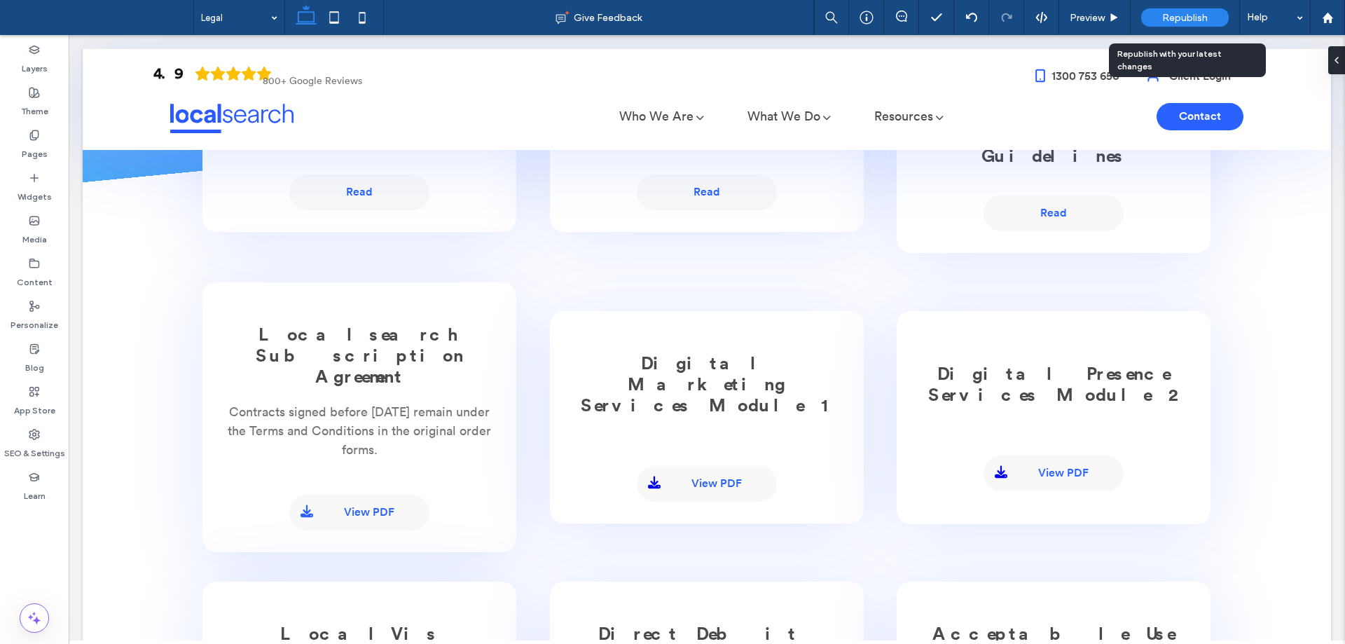
click at [1157, 21] on div "Republish" at bounding box center [1185, 17] width 88 height 18
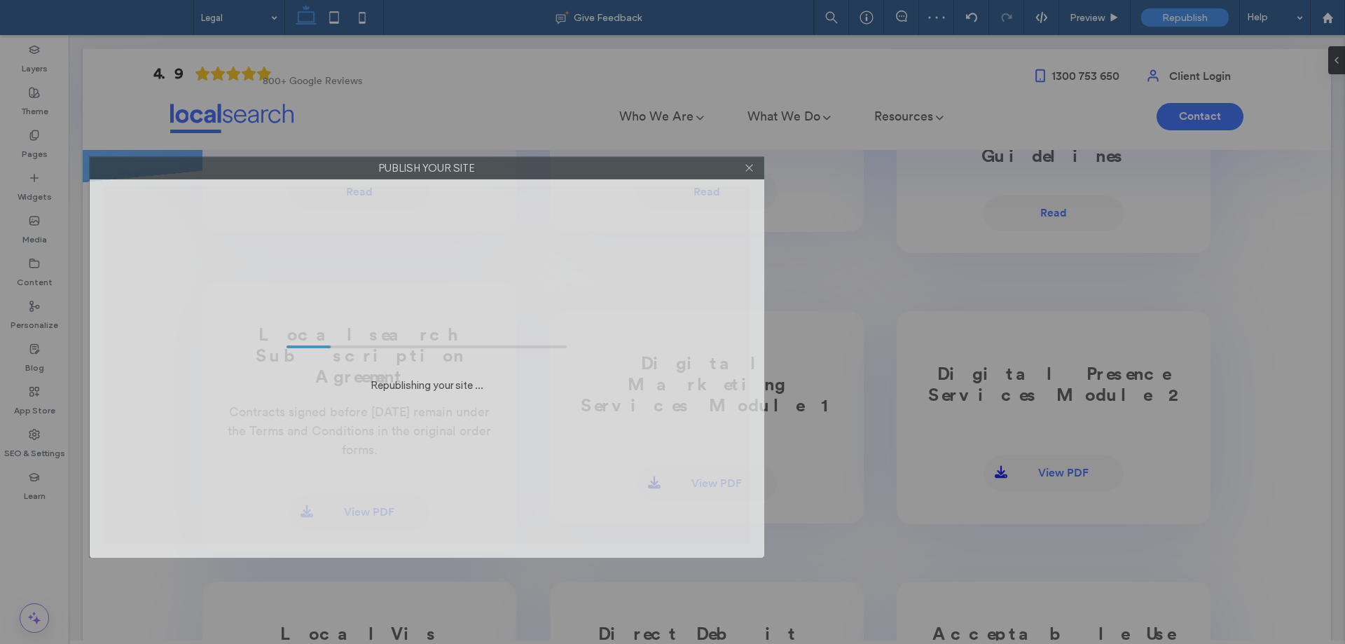
drag, startPoint x: 438, startPoint y: 139, endPoint x: 192, endPoint y: 174, distance: 248.4
click at [192, 174] on label "Publish your site" at bounding box center [426, 168] width 673 height 21
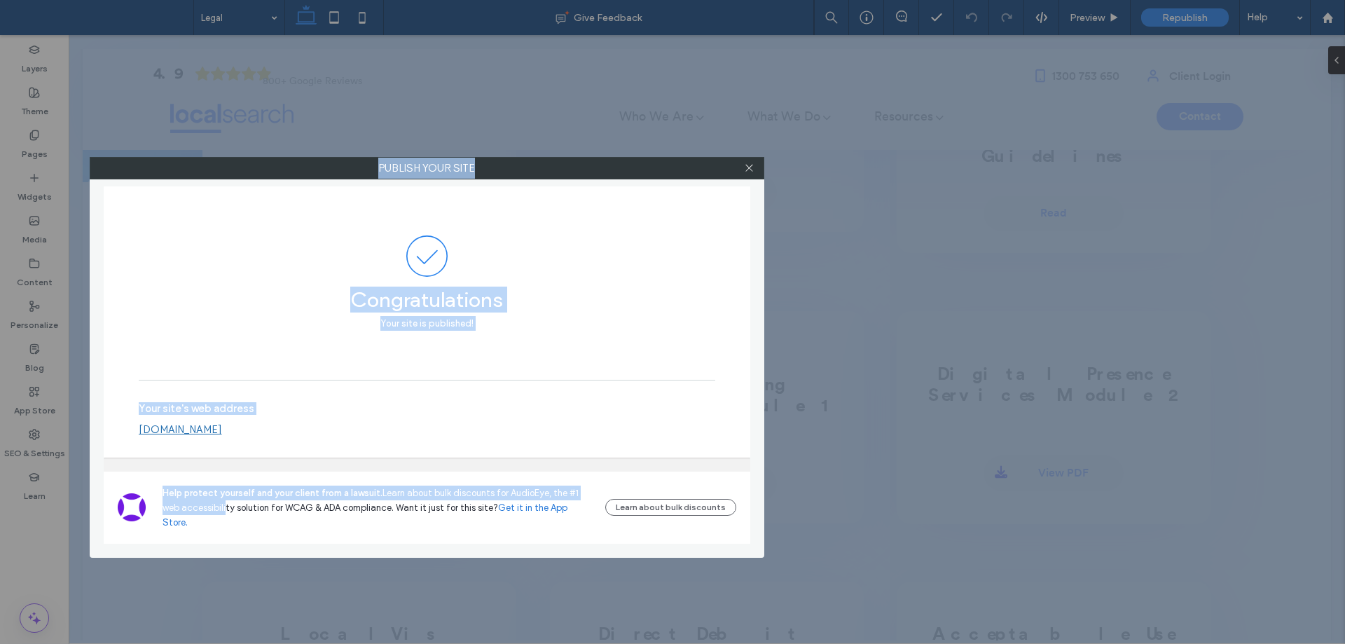
drag, startPoint x: 226, startPoint y: 612, endPoint x: 402, endPoint y: 669, distance: 184.8
click at [402, 643] on html ".wqwq-1{fill:#231f20;} .cls-1q, .cls-2q { fill-rule: evenodd; } .cls-2q { fill:…" at bounding box center [672, 322] width 1345 height 644
click at [535, 338] on div "Congratulations Your site is published!" at bounding box center [427, 282] width 577 height 193
